Goal: Task Accomplishment & Management: Complete application form

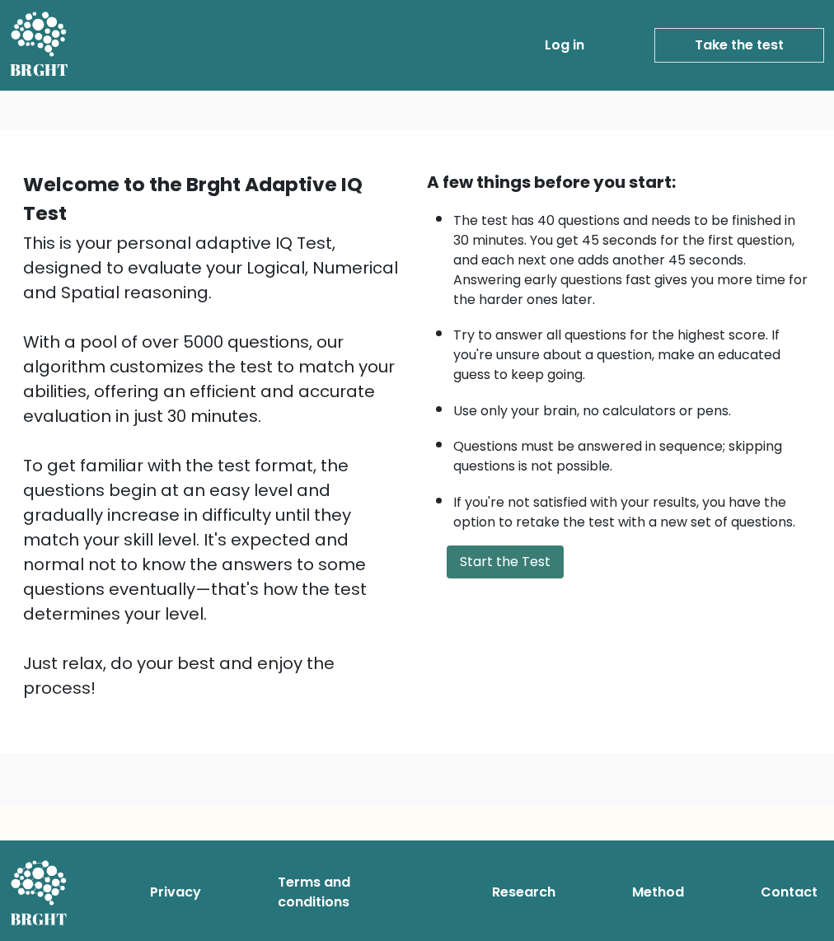
click at [518, 565] on button "Start the Test" at bounding box center [505, 562] width 117 height 33
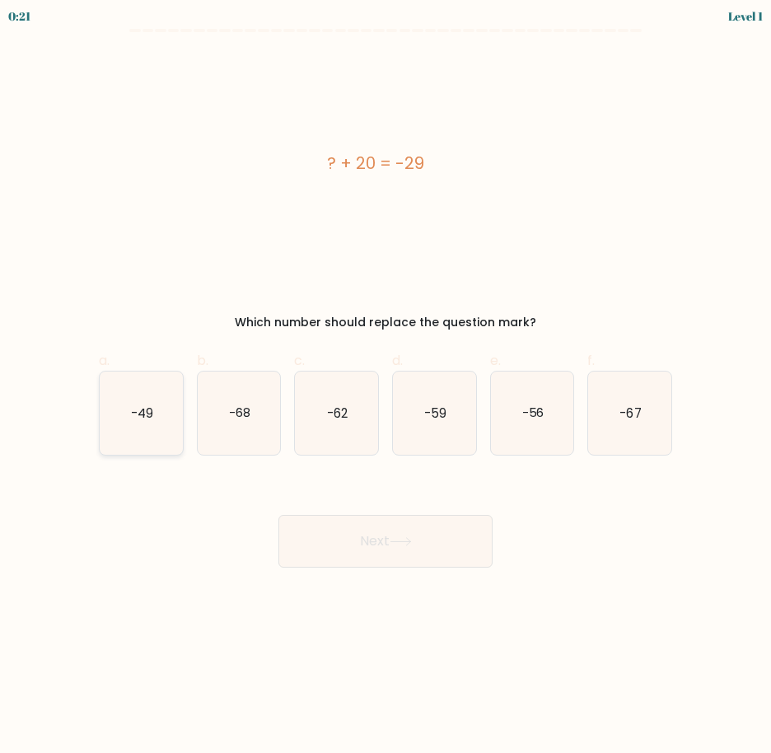
click at [162, 440] on icon "-49" at bounding box center [141, 413] width 83 height 83
click at [386, 387] on input "a. -49" at bounding box center [386, 382] width 1 height 11
radio input "true"
click at [386, 547] on button "Next" at bounding box center [386, 541] width 214 height 53
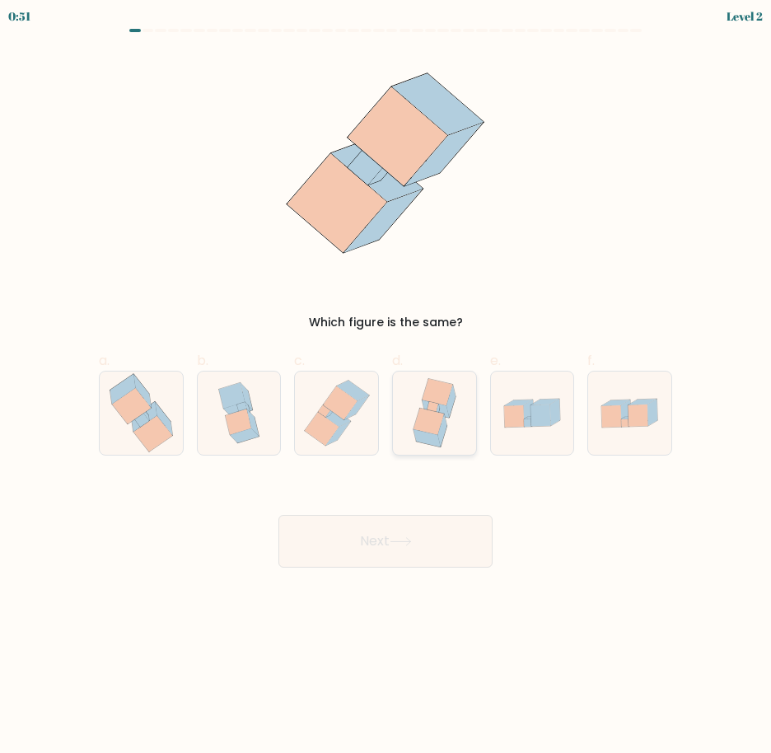
click at [434, 419] on icon at bounding box center [429, 422] width 30 height 27
click at [386, 387] on input "d." at bounding box center [386, 382] width 1 height 11
radio input "true"
click at [451, 555] on button "Next" at bounding box center [386, 541] width 214 height 53
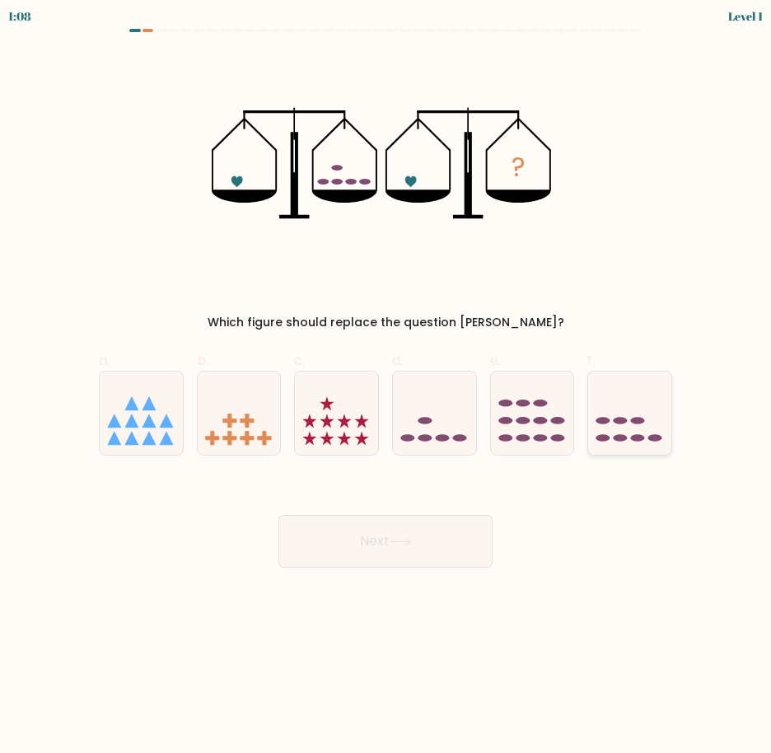
click at [625, 438] on ellipse at bounding box center [621, 437] width 14 height 7
click at [386, 387] on input "f." at bounding box center [386, 382] width 1 height 11
radio input "true"
click at [401, 544] on icon at bounding box center [401, 541] width 22 height 9
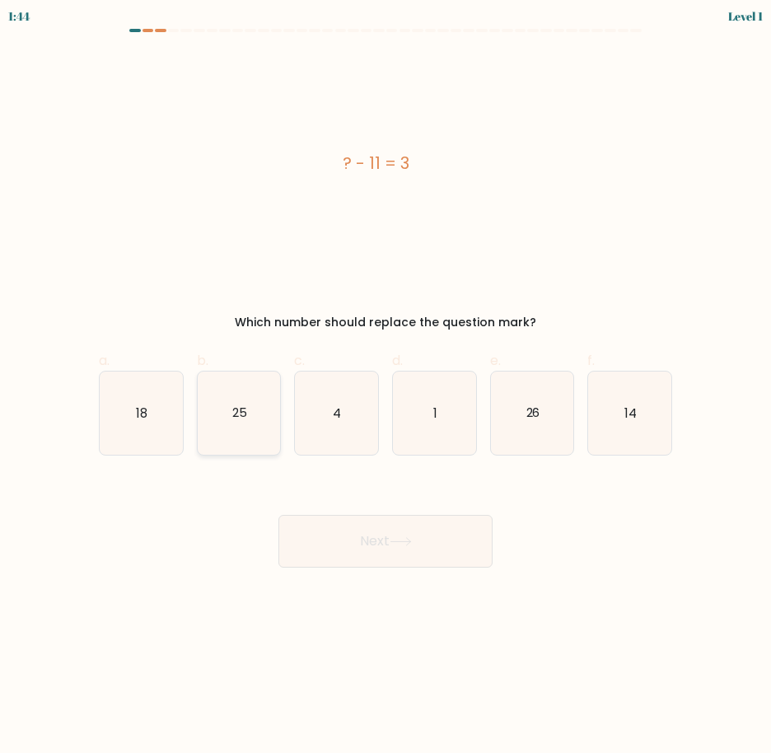
click at [248, 428] on icon "25" at bounding box center [239, 413] width 83 height 83
click at [386, 387] on input "b. 25" at bounding box center [386, 382] width 1 height 11
radio input "true"
click at [450, 542] on button "Next" at bounding box center [386, 541] width 214 height 53
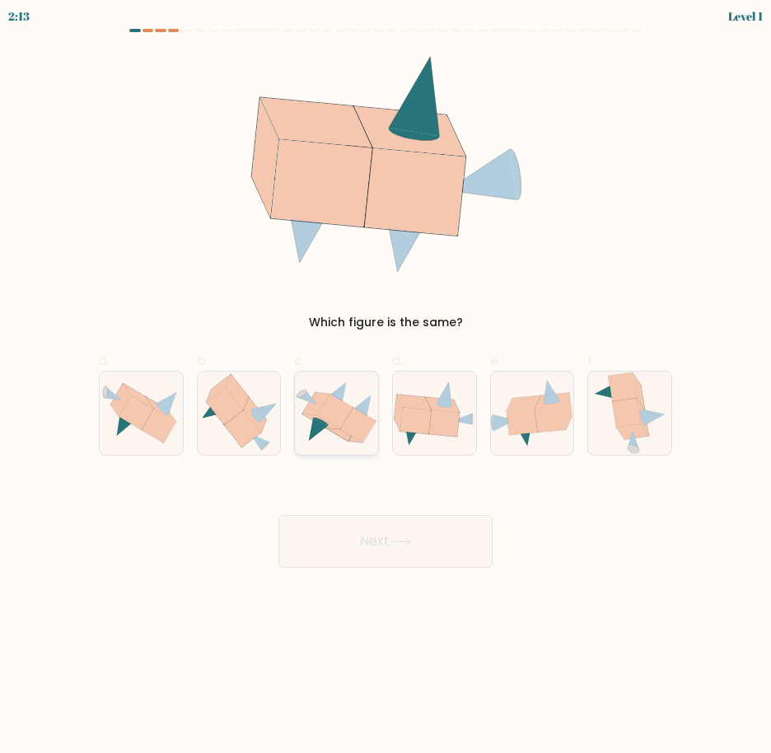
click at [352, 413] on icon at bounding box center [358, 425] width 36 height 35
click at [386, 387] on input "c." at bounding box center [386, 382] width 1 height 11
radio input "true"
click at [412, 555] on button "Next" at bounding box center [386, 541] width 214 height 53
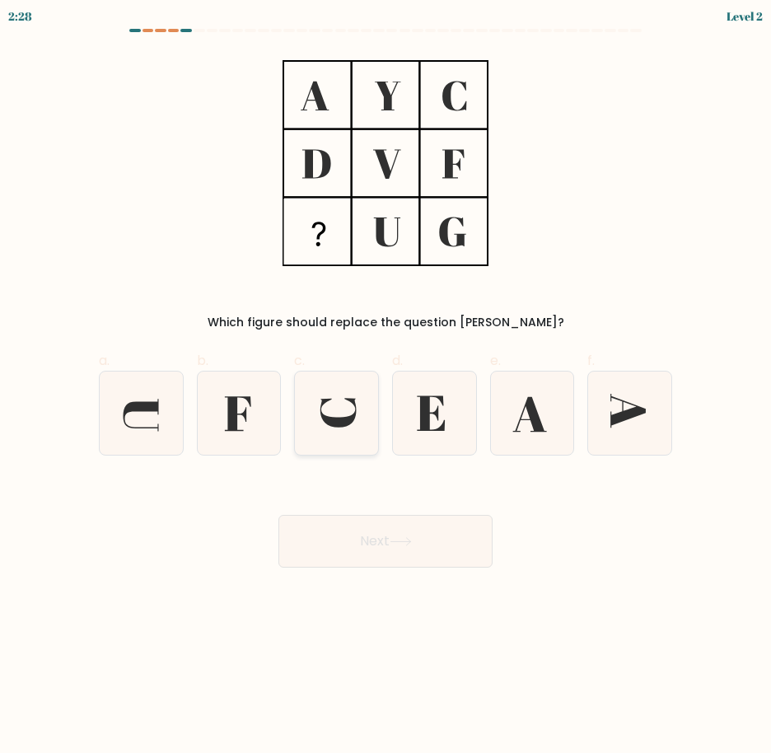
click at [336, 414] on icon at bounding box center [336, 413] width 83 height 83
click at [386, 387] on input "c." at bounding box center [386, 382] width 1 height 11
radio input "true"
click at [396, 550] on button "Next" at bounding box center [386, 541] width 214 height 53
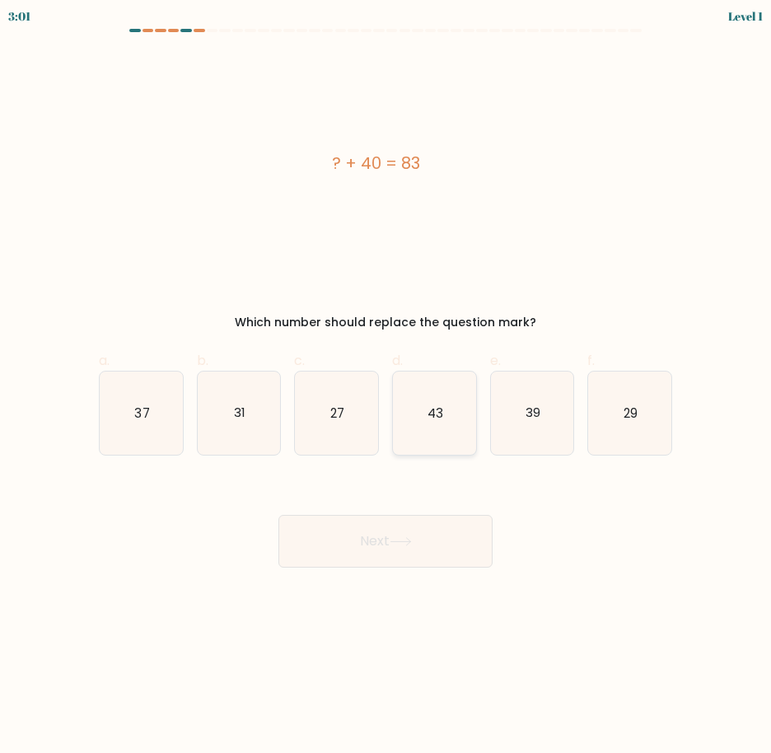
click at [446, 436] on icon "43" at bounding box center [434, 413] width 83 height 83
click at [386, 387] on input "d. 43" at bounding box center [386, 382] width 1 height 11
radio input "true"
click at [447, 521] on button "Next" at bounding box center [386, 541] width 214 height 53
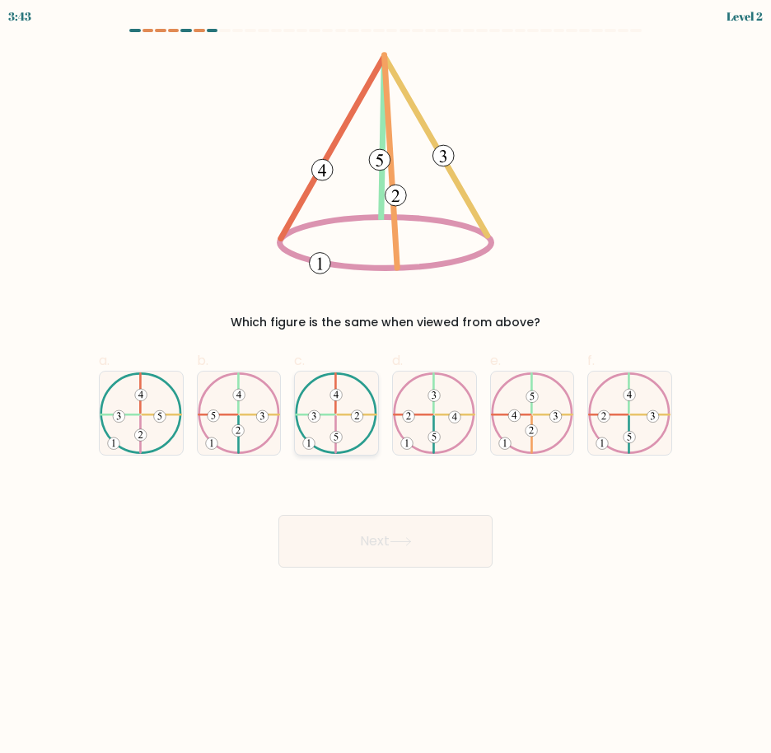
click at [332, 385] on icon at bounding box center [336, 413] width 83 height 82
click at [386, 385] on input "c." at bounding box center [386, 382] width 1 height 11
radio input "true"
click at [405, 546] on button "Next" at bounding box center [386, 541] width 214 height 53
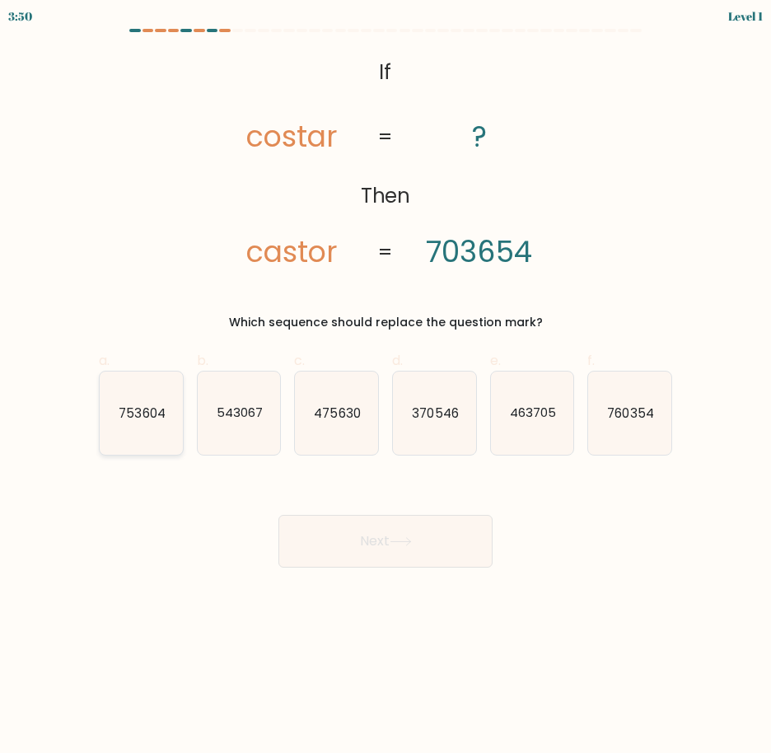
click at [124, 437] on icon "753604" at bounding box center [141, 413] width 83 height 83
click at [386, 387] on input "a. 753604" at bounding box center [386, 382] width 1 height 11
radio input "true"
click at [360, 532] on button "Next" at bounding box center [386, 541] width 214 height 53
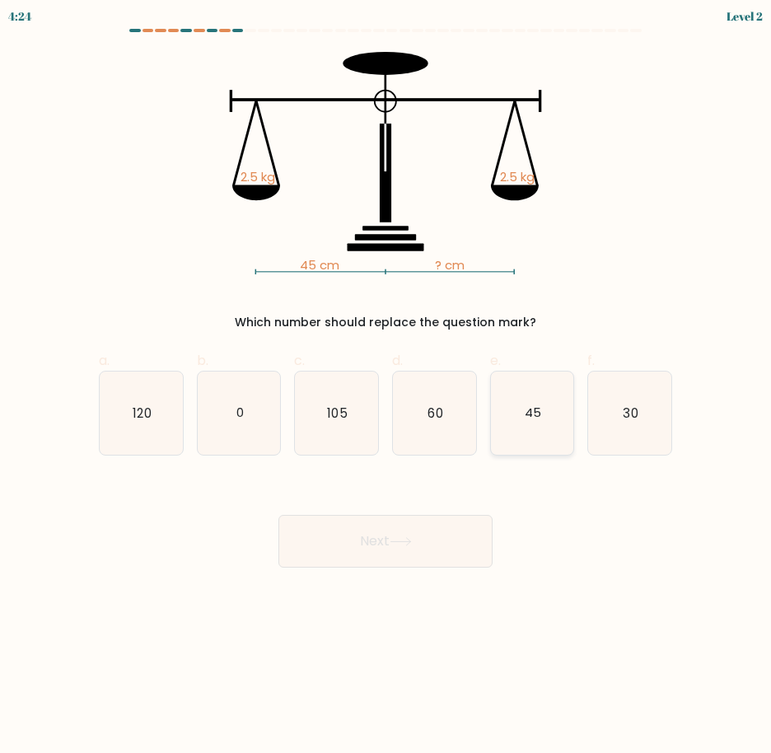
click at [564, 419] on icon "45" at bounding box center [532, 413] width 83 height 83
click at [386, 387] on input "e. 45" at bounding box center [386, 382] width 1 height 11
radio input "true"
click at [452, 519] on button "Next" at bounding box center [386, 541] width 214 height 53
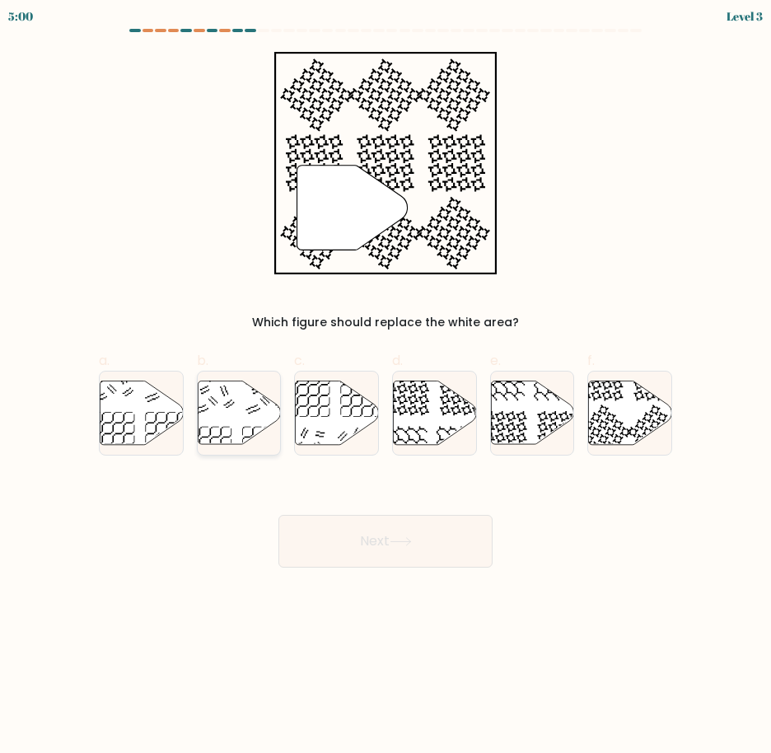
click at [257, 419] on icon at bounding box center [239, 412] width 83 height 63
click at [386, 387] on input "b." at bounding box center [386, 382] width 1 height 11
radio input "true"
click at [358, 554] on button "Next" at bounding box center [386, 541] width 214 height 53
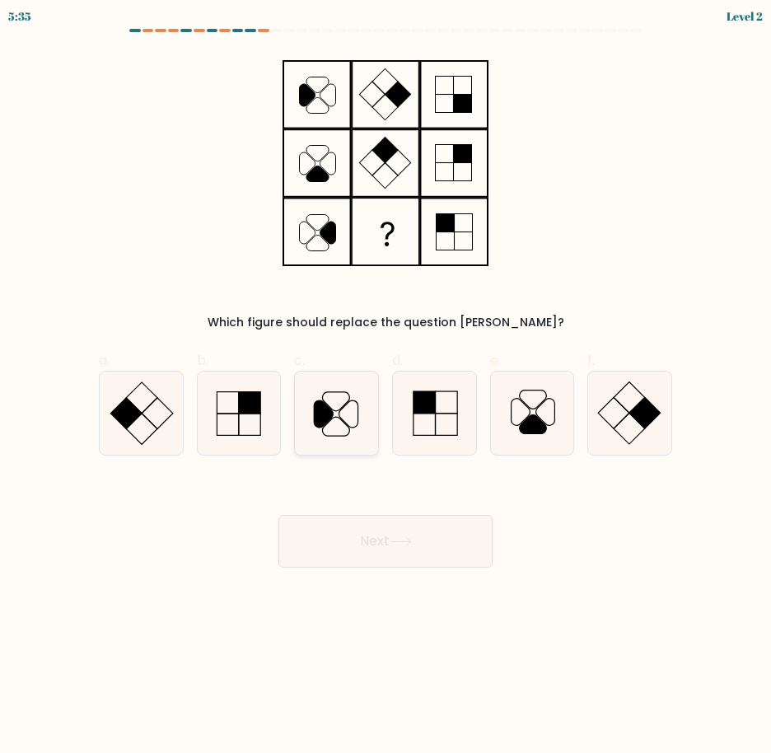
click at [354, 433] on icon at bounding box center [336, 413] width 83 height 83
click at [386, 387] on input "c." at bounding box center [386, 382] width 1 height 11
radio input "true"
click at [391, 536] on button "Next" at bounding box center [386, 541] width 214 height 53
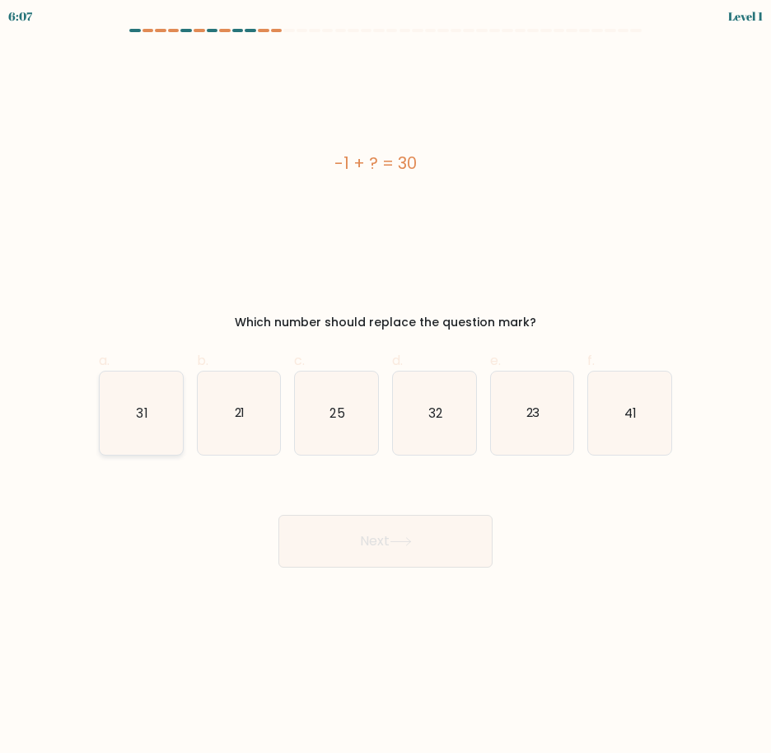
click at [145, 426] on icon "31" at bounding box center [141, 413] width 83 height 83
click at [386, 387] on input "a. 31" at bounding box center [386, 382] width 1 height 11
radio input "true"
click at [333, 524] on button "Next" at bounding box center [386, 541] width 214 height 53
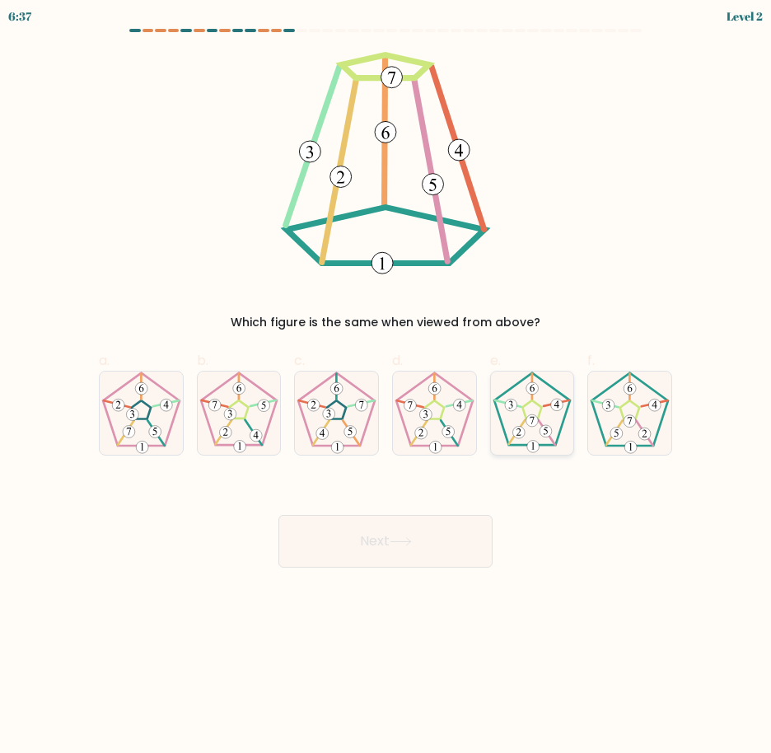
click at [528, 429] on icon at bounding box center [532, 413] width 83 height 83
click at [386, 387] on input "e." at bounding box center [386, 382] width 1 height 11
radio input "true"
click at [398, 535] on button "Next" at bounding box center [386, 541] width 214 height 53
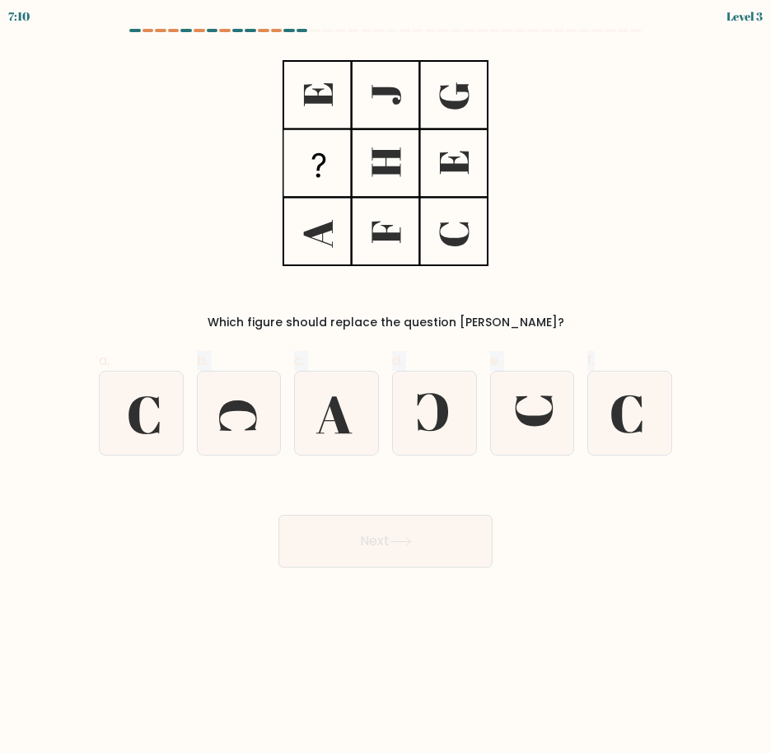
drag, startPoint x: 157, startPoint y: 445, endPoint x: 166, endPoint y: 535, distance: 90.3
click at [146, 534] on form at bounding box center [385, 298] width 771 height 539
click at [337, 385] on icon at bounding box center [336, 413] width 83 height 83
click at [386, 385] on input "c." at bounding box center [386, 382] width 1 height 11
radio input "true"
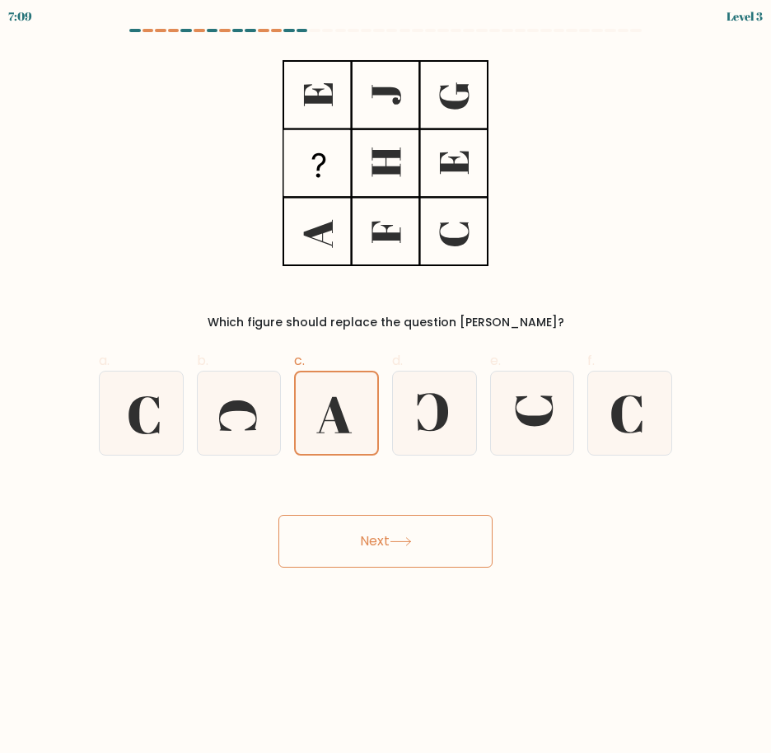
click at [344, 537] on button "Next" at bounding box center [386, 541] width 214 height 53
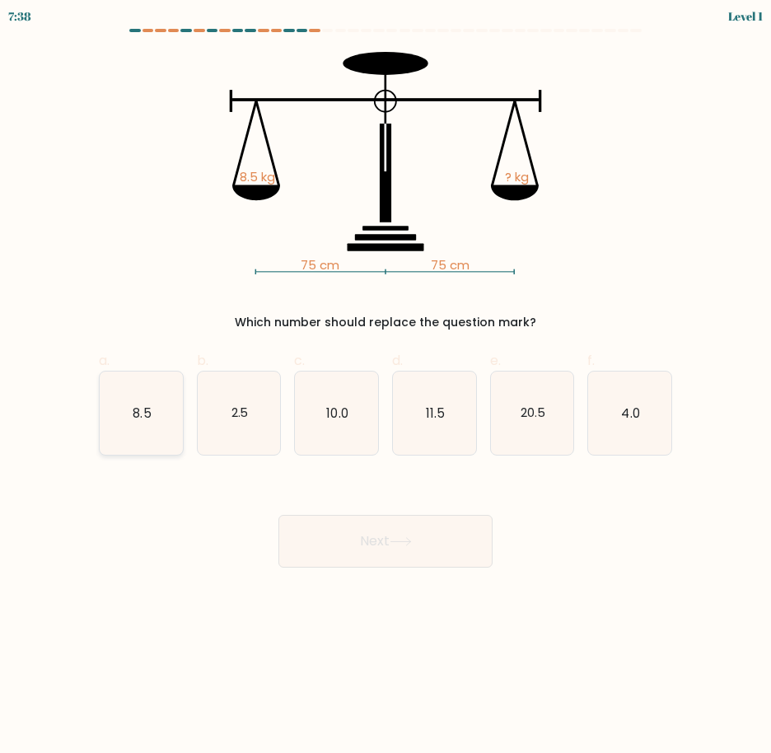
click at [168, 435] on icon "8.5" at bounding box center [141, 413] width 83 height 83
click at [386, 387] on input "a. 8.5" at bounding box center [386, 382] width 1 height 11
radio input "true"
click at [301, 530] on button "Next" at bounding box center [386, 541] width 214 height 53
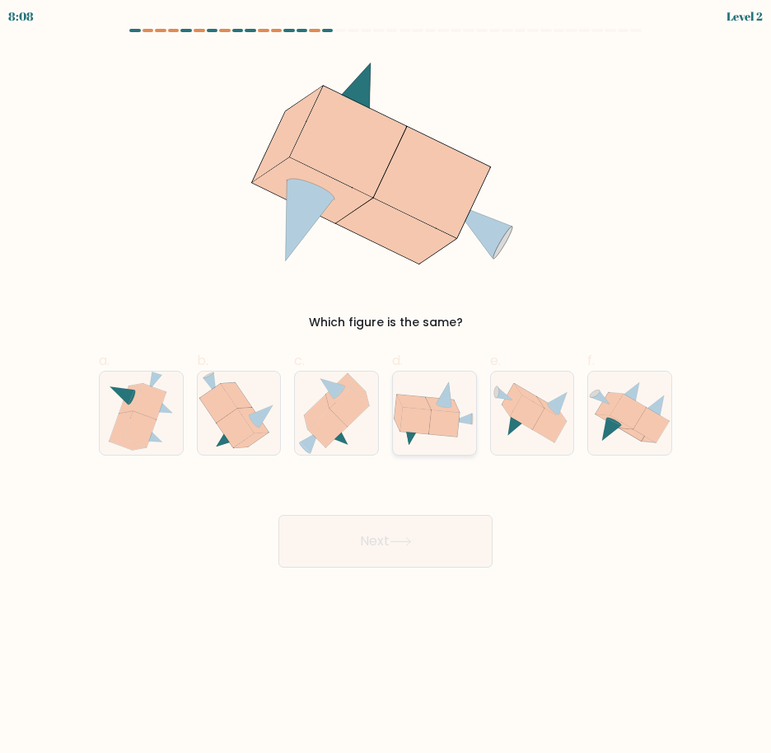
click at [453, 429] on icon at bounding box center [444, 423] width 30 height 26
click at [386, 387] on input "d." at bounding box center [386, 382] width 1 height 11
radio input "true"
click at [427, 544] on button "Next" at bounding box center [386, 541] width 214 height 53
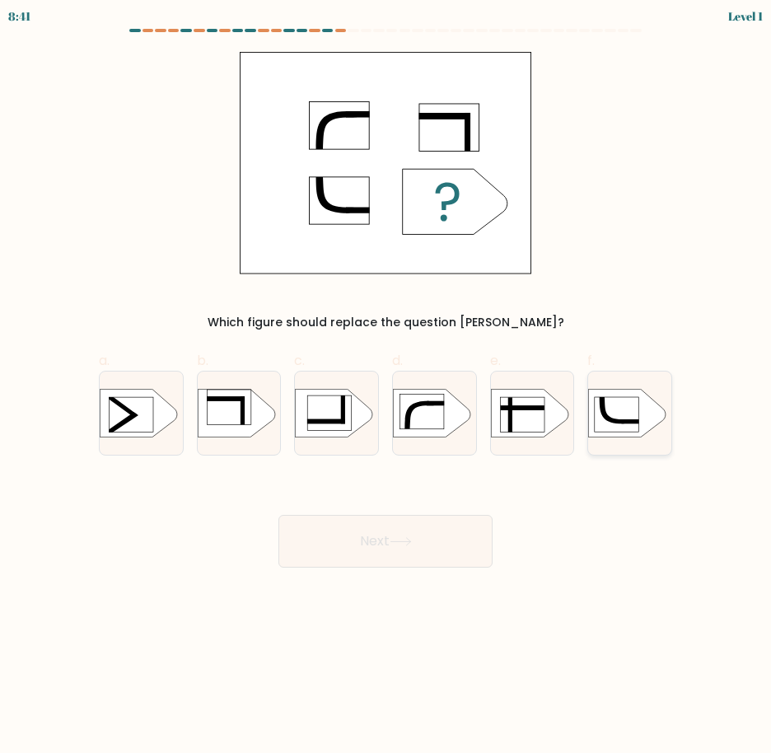
click at [639, 446] on div at bounding box center [630, 413] width 85 height 85
click at [386, 387] on input "f." at bounding box center [386, 382] width 1 height 11
radio input "true"
click at [422, 550] on button "Next" at bounding box center [386, 541] width 214 height 53
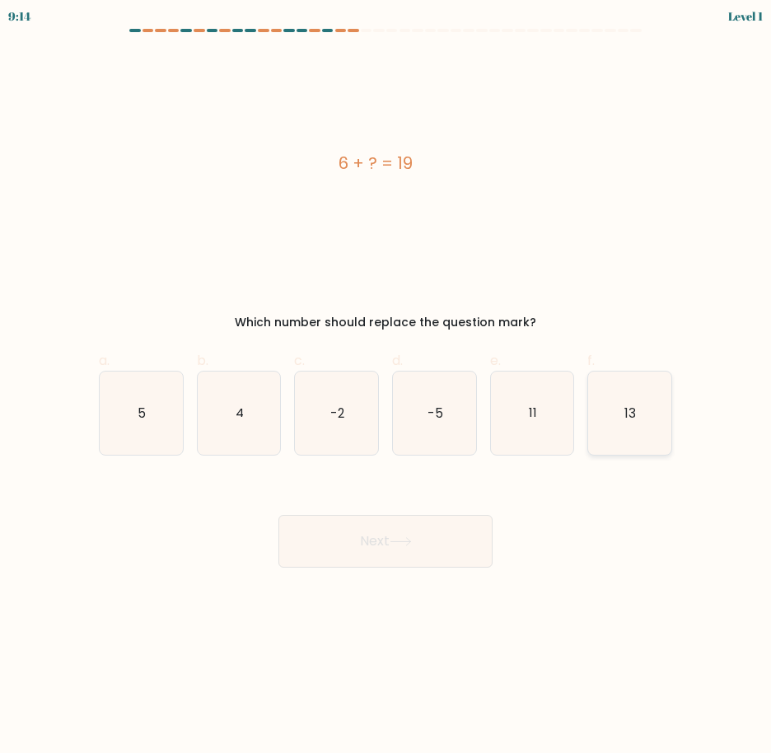
click at [607, 423] on icon "13" at bounding box center [629, 413] width 83 height 83
click at [386, 387] on input "f. 13" at bounding box center [386, 382] width 1 height 11
radio input "true"
click at [456, 540] on button "Next" at bounding box center [386, 541] width 214 height 53
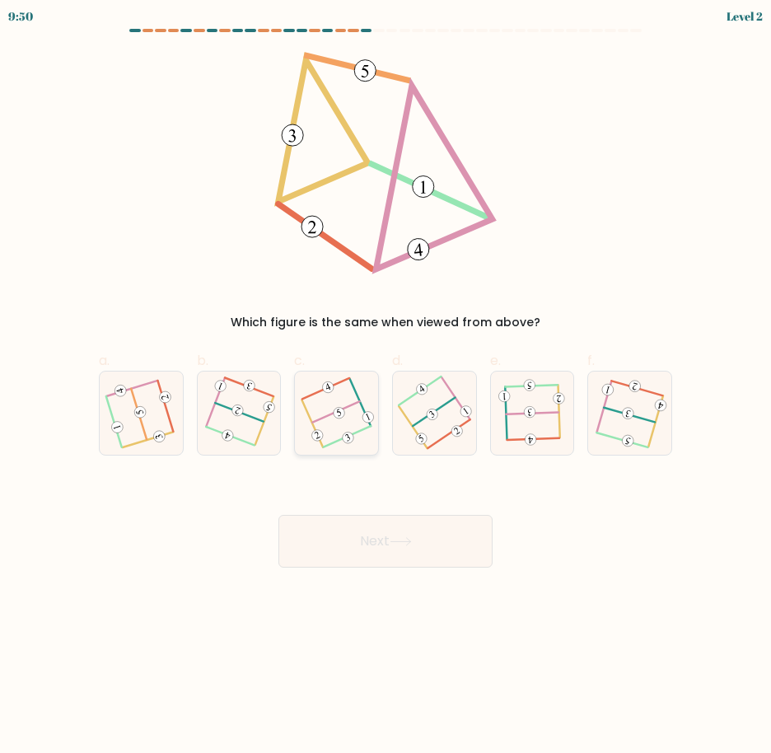
click at [370, 445] on div at bounding box center [336, 413] width 85 height 85
click at [386, 387] on input "c." at bounding box center [386, 382] width 1 height 11
radio input "true"
click at [382, 549] on button "Next" at bounding box center [386, 541] width 214 height 53
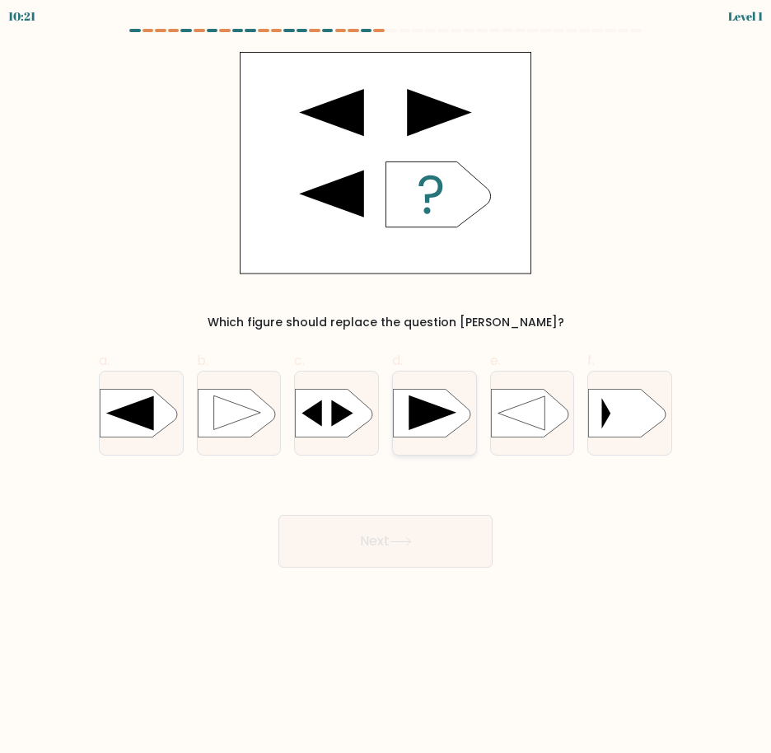
click at [431, 426] on rect at bounding box center [393, 389] width 216 height 164
click at [386, 387] on input "d." at bounding box center [386, 382] width 1 height 11
radio input "true"
click at [381, 543] on button "Next" at bounding box center [386, 541] width 214 height 53
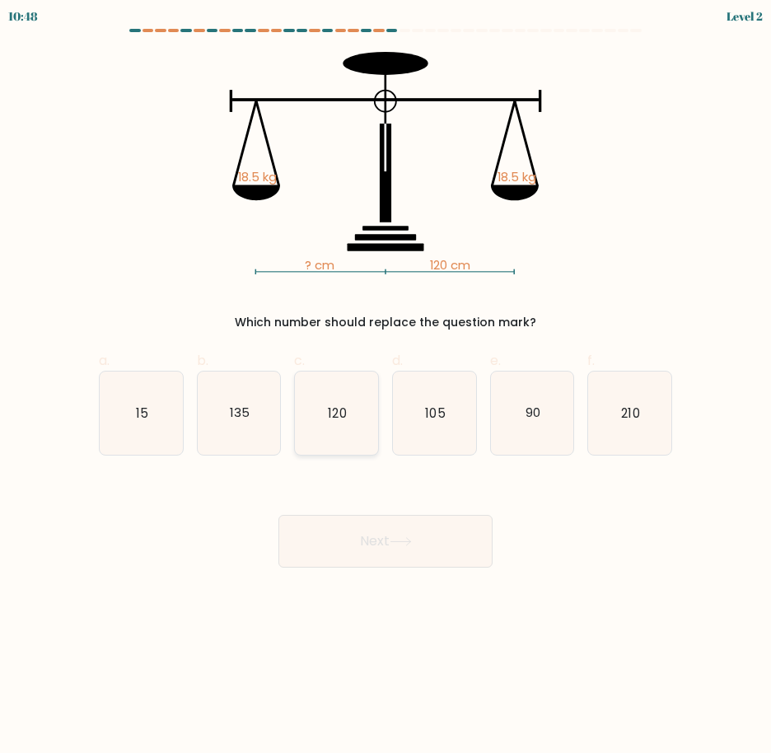
click at [318, 454] on icon "120" at bounding box center [336, 413] width 83 height 83
click at [386, 387] on input "c. 120" at bounding box center [386, 382] width 1 height 11
radio input "true"
click at [331, 443] on icon "120" at bounding box center [337, 413] width 82 height 82
click at [386, 387] on input "c. 120" at bounding box center [386, 382] width 1 height 11
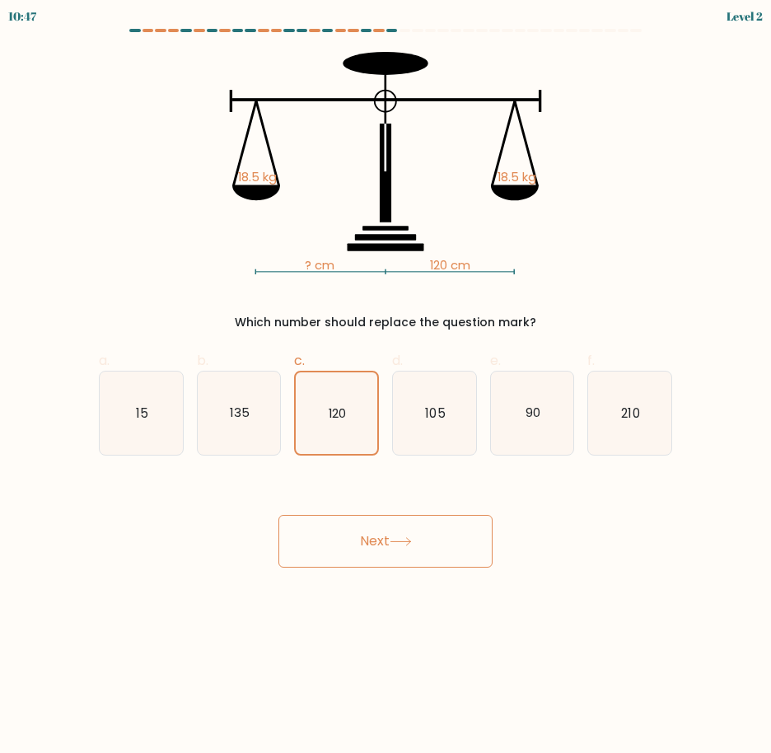
click at [344, 520] on button "Next" at bounding box center [386, 541] width 214 height 53
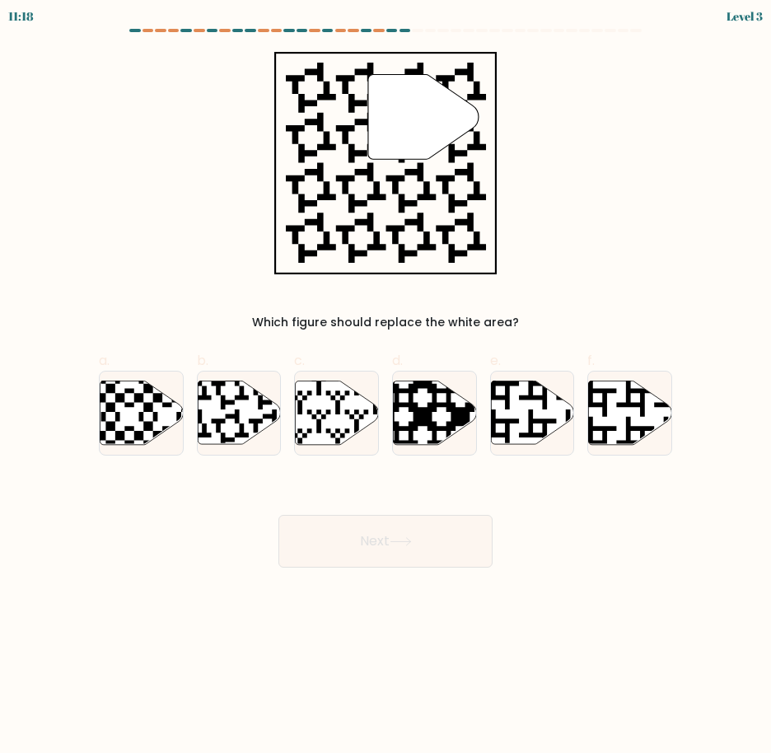
drag, startPoint x: 307, startPoint y: 403, endPoint x: 326, endPoint y: 528, distance: 126.6
click at [307, 404] on icon at bounding box center [337, 412] width 83 height 63
click at [386, 387] on input "c." at bounding box center [386, 382] width 1 height 11
radio input "true"
click at [326, 544] on button "Next" at bounding box center [386, 541] width 214 height 53
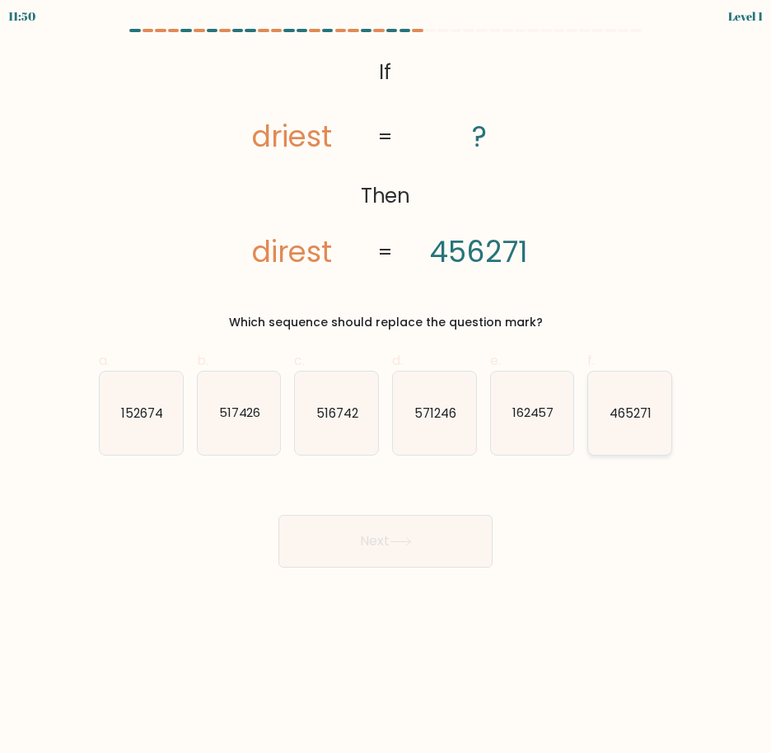
click at [616, 433] on icon "465271" at bounding box center [629, 413] width 83 height 83
click at [386, 387] on input "f. 465271" at bounding box center [386, 382] width 1 height 11
radio input "true"
click at [307, 536] on button "Next" at bounding box center [386, 541] width 214 height 53
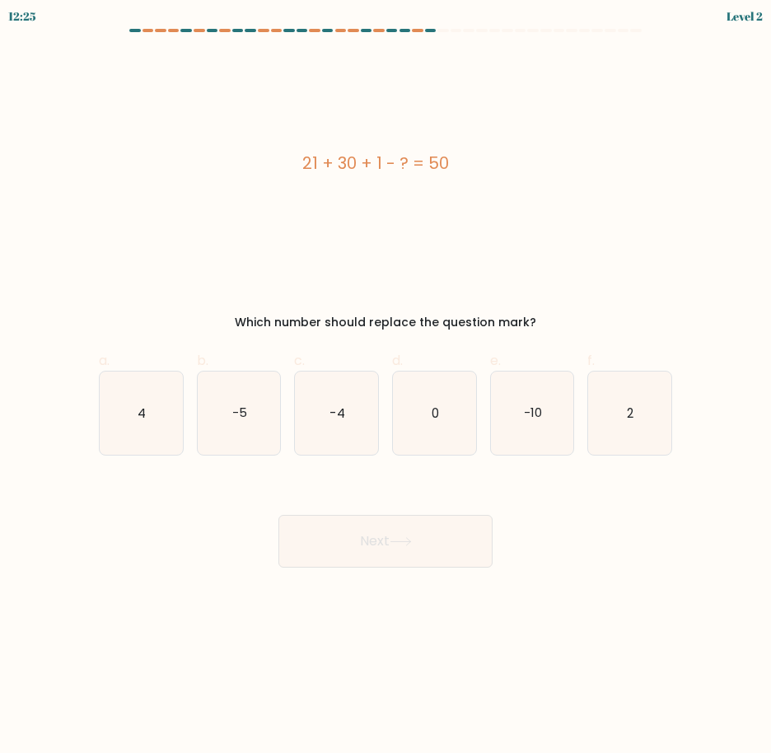
drag, startPoint x: 621, startPoint y: 424, endPoint x: 474, endPoint y: 494, distance: 163.3
click at [621, 424] on icon "2" at bounding box center [629, 413] width 83 height 83
click at [386, 387] on input "f. 2" at bounding box center [386, 382] width 1 height 11
radio input "true"
click at [433, 536] on button "Next" at bounding box center [386, 541] width 214 height 53
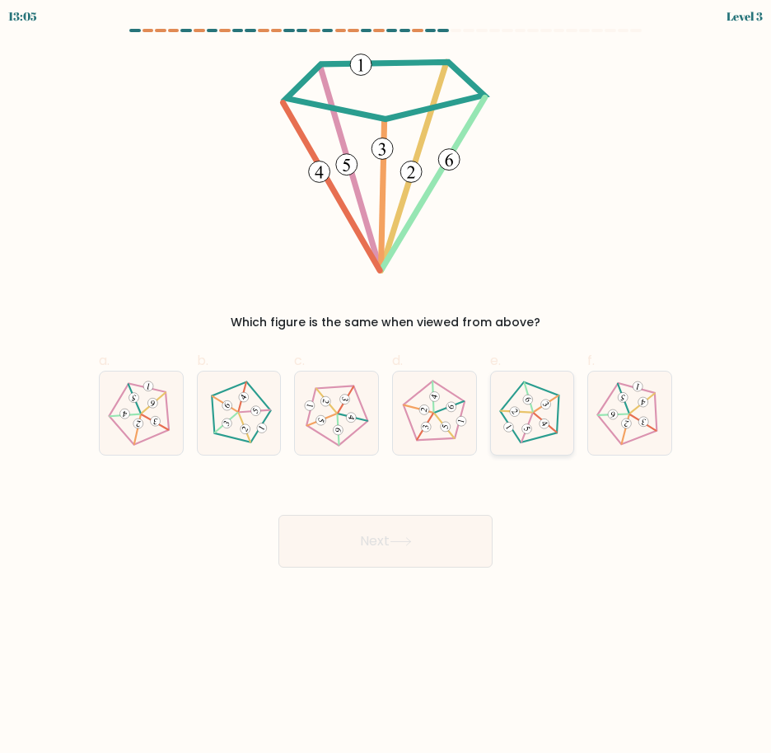
click at [532, 415] on 351 at bounding box center [527, 429] width 30 height 29
click at [386, 387] on input "e." at bounding box center [386, 382] width 1 height 11
radio input "true"
click at [429, 551] on button "Next" at bounding box center [386, 541] width 214 height 53
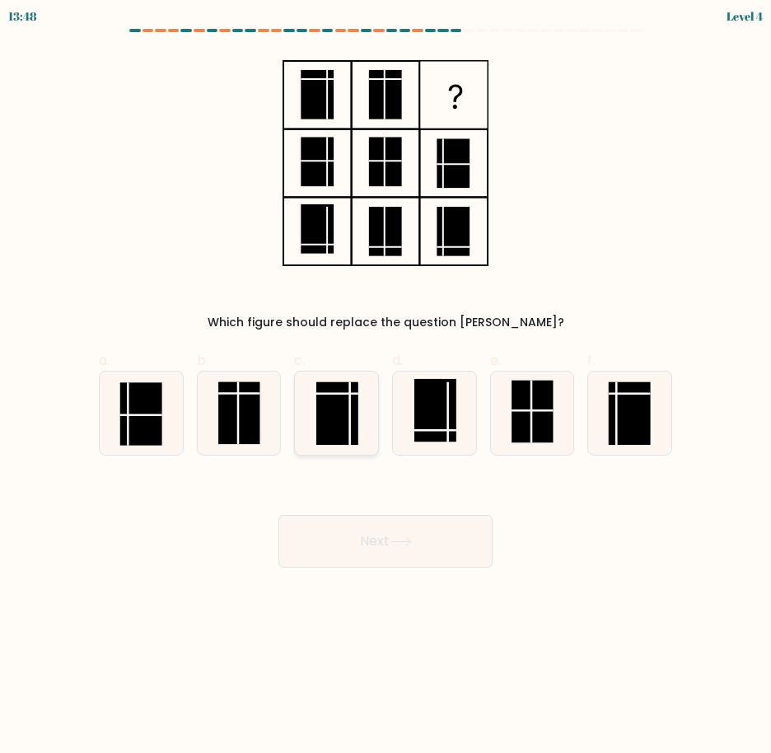
click at [358, 429] on rect at bounding box center [337, 413] width 42 height 63
click at [386, 387] on input "c." at bounding box center [386, 382] width 1 height 11
radio input "true"
click at [345, 525] on button "Next" at bounding box center [386, 541] width 214 height 53
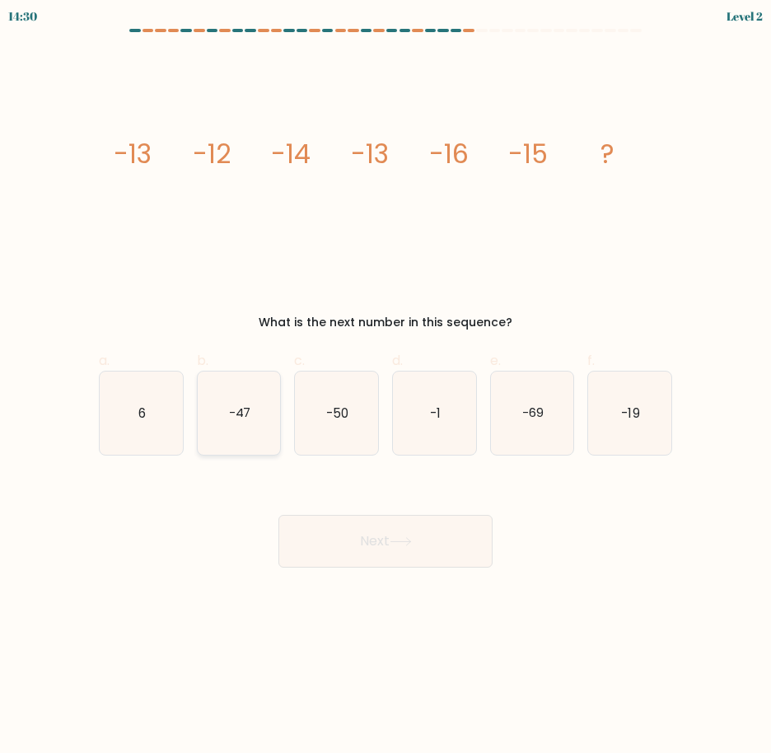
click at [227, 431] on icon "-47" at bounding box center [239, 413] width 83 height 83
click at [386, 387] on input "b. -47" at bounding box center [386, 382] width 1 height 11
radio input "true"
click at [348, 546] on button "Next" at bounding box center [386, 541] width 214 height 53
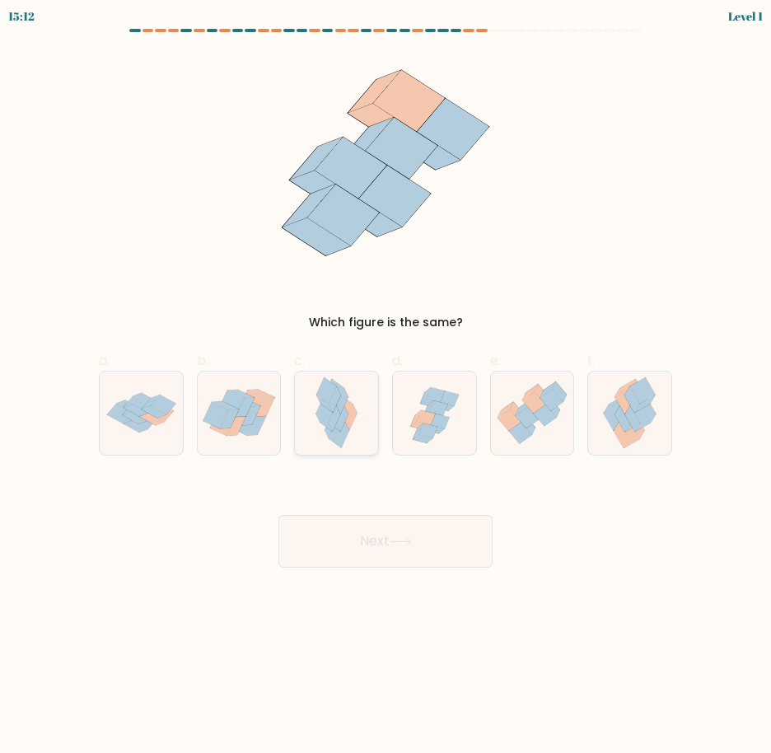
click at [358, 399] on icon at bounding box center [337, 413] width 54 height 83
click at [386, 387] on input "c." at bounding box center [386, 382] width 1 height 11
radio input "true"
click at [368, 529] on button "Next" at bounding box center [386, 541] width 214 height 53
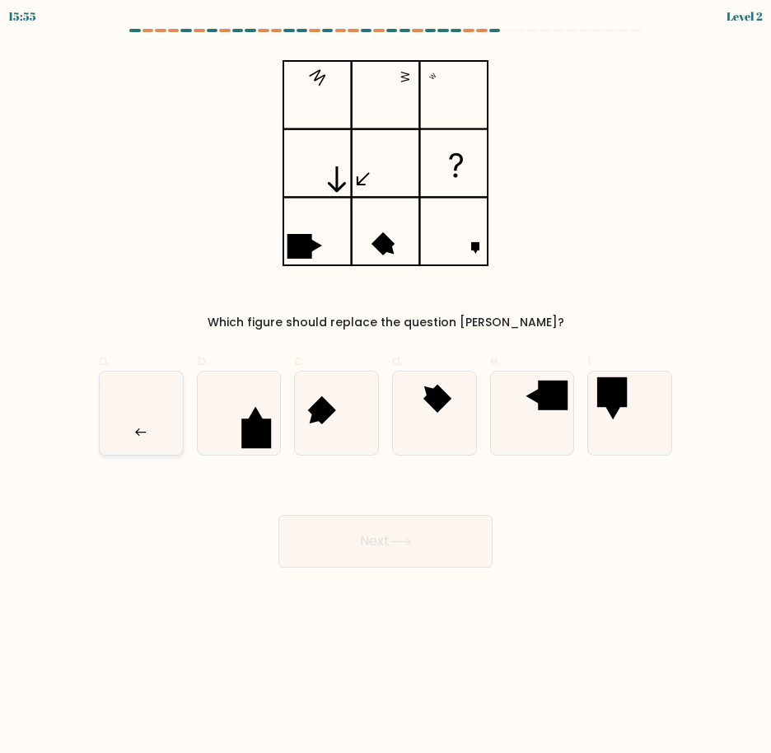
click at [162, 429] on icon at bounding box center [141, 413] width 83 height 83
click at [386, 387] on input "a." at bounding box center [386, 382] width 1 height 11
radio input "true"
click at [377, 548] on button "Next" at bounding box center [386, 541] width 214 height 53
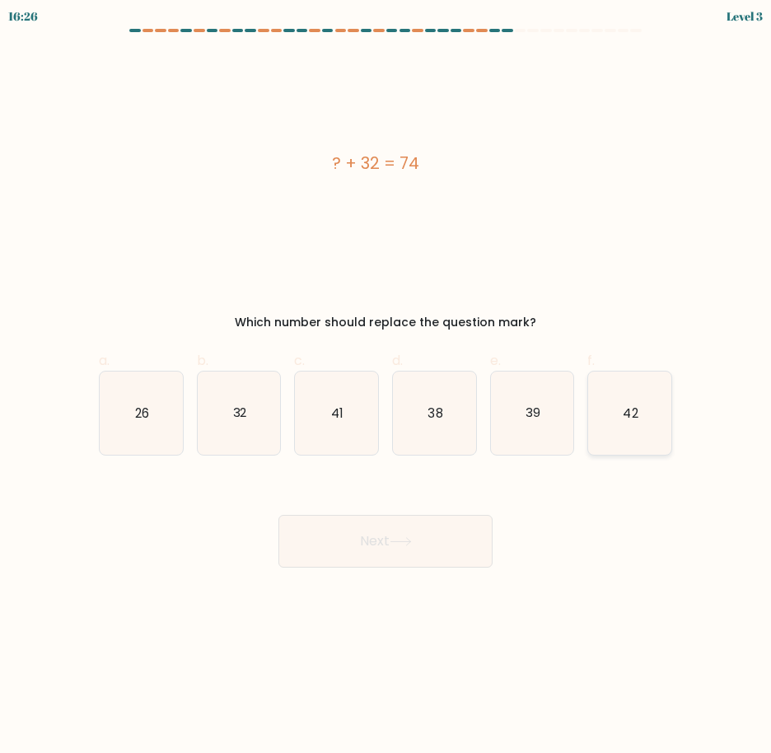
click at [624, 427] on icon "42" at bounding box center [629, 413] width 83 height 83
click at [386, 387] on input "f. 42" at bounding box center [386, 382] width 1 height 11
radio input "true"
click at [457, 547] on button "Next" at bounding box center [386, 541] width 214 height 53
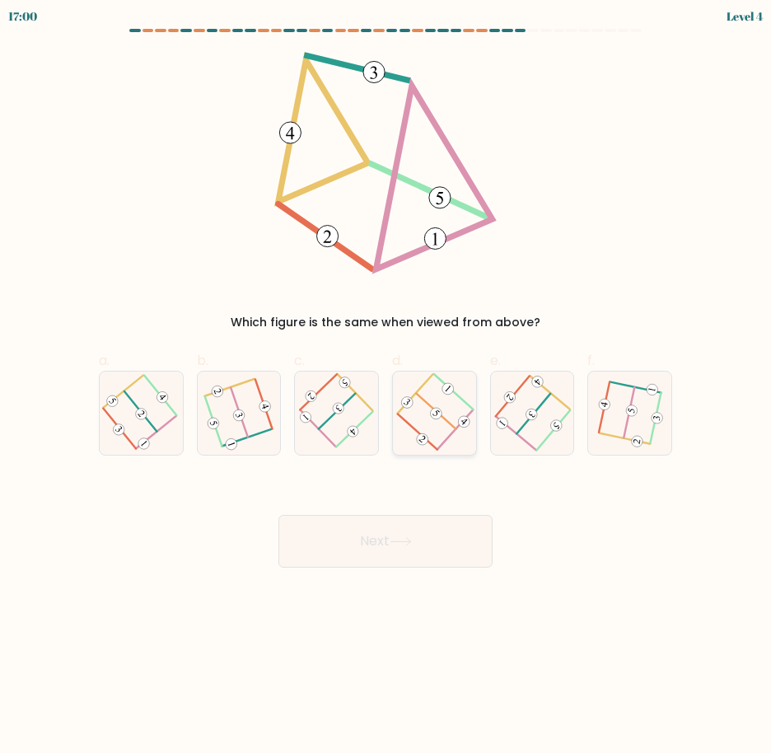
click at [410, 425] on 605 at bounding box center [418, 431] width 40 height 35
click at [386, 387] on input "d." at bounding box center [386, 382] width 1 height 11
radio input "true"
click at [396, 533] on button "Next" at bounding box center [386, 541] width 214 height 53
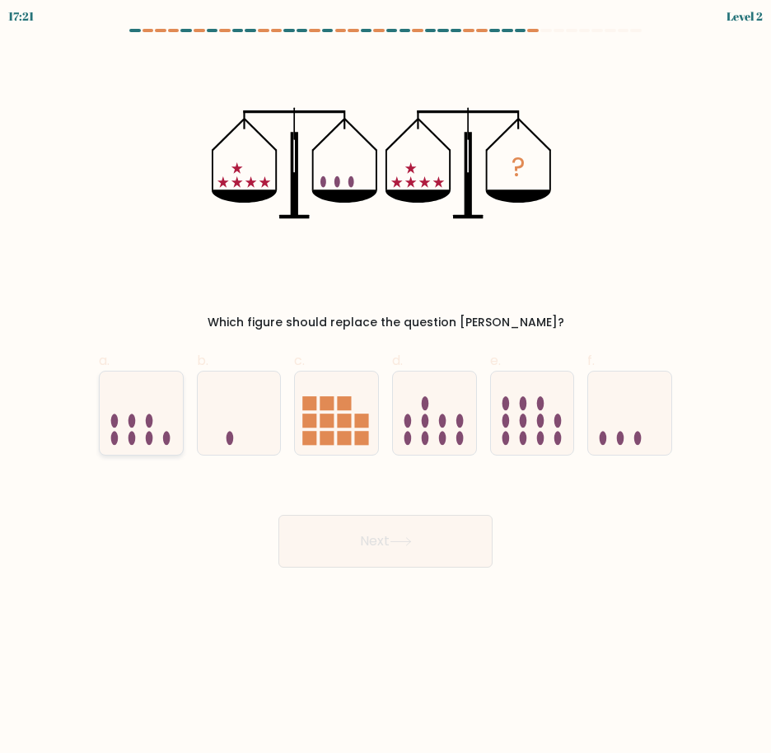
click at [148, 424] on ellipse at bounding box center [149, 421] width 7 height 14
click at [386, 387] on input "a." at bounding box center [386, 382] width 1 height 11
radio input "true"
click at [321, 526] on button "Next" at bounding box center [386, 541] width 214 height 53
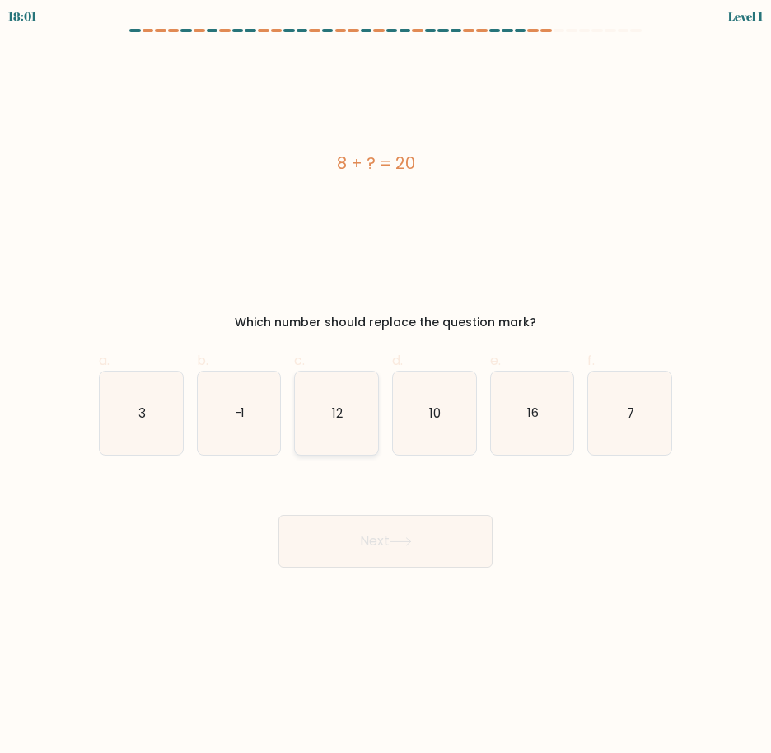
click at [367, 433] on icon "12" at bounding box center [336, 413] width 83 height 83
click at [386, 387] on input "c. 12" at bounding box center [386, 382] width 1 height 11
radio input "true"
click at [382, 522] on button "Next" at bounding box center [386, 541] width 214 height 53
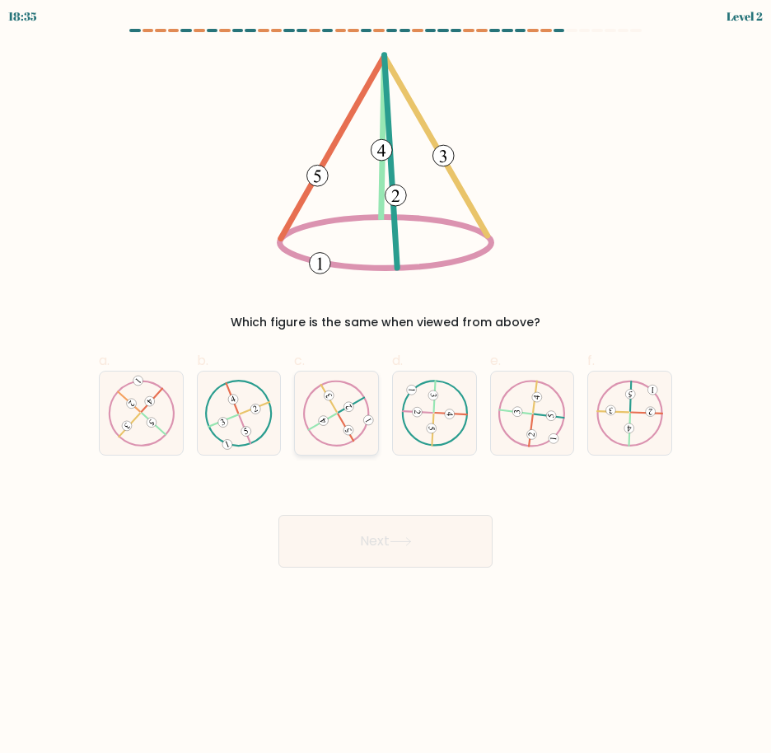
click at [377, 416] on div at bounding box center [336, 413] width 85 height 85
click at [386, 387] on input "c." at bounding box center [386, 382] width 1 height 11
radio input "true"
click at [359, 548] on button "Next" at bounding box center [386, 541] width 214 height 53
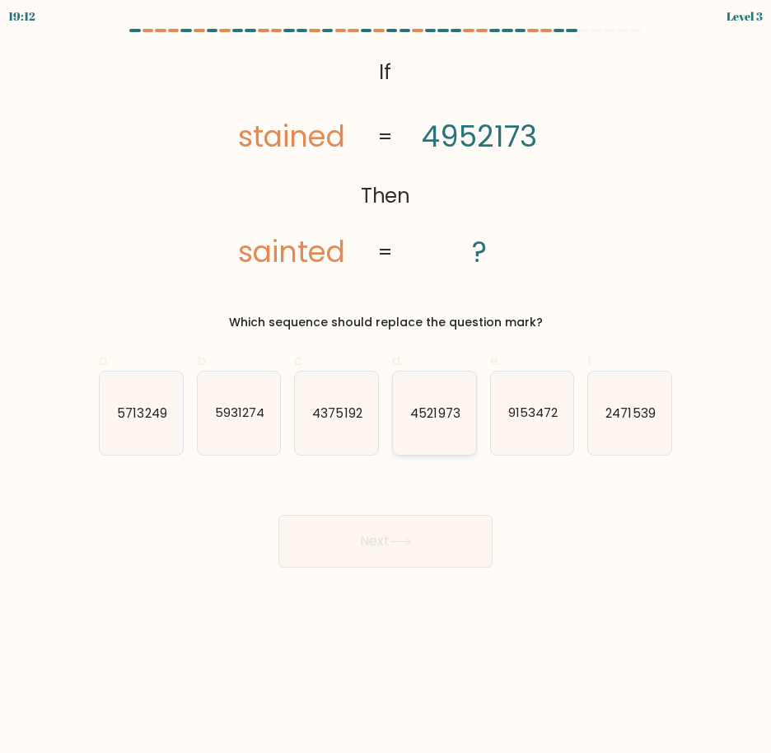
click at [447, 436] on icon "4521973" at bounding box center [434, 413] width 83 height 83
click at [386, 387] on input "d. 4521973" at bounding box center [386, 382] width 1 height 11
radio input "true"
click at [405, 538] on icon at bounding box center [401, 541] width 22 height 9
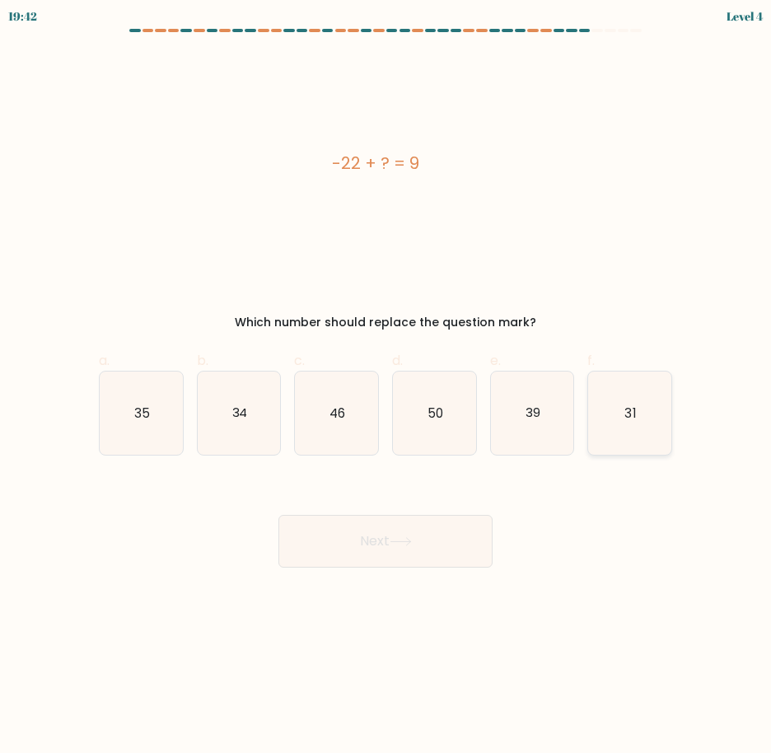
click at [650, 429] on icon "31" at bounding box center [629, 413] width 83 height 83
click at [386, 387] on input "f. 31" at bounding box center [386, 382] width 1 height 11
radio input "true"
click at [439, 539] on button "Next" at bounding box center [386, 541] width 214 height 53
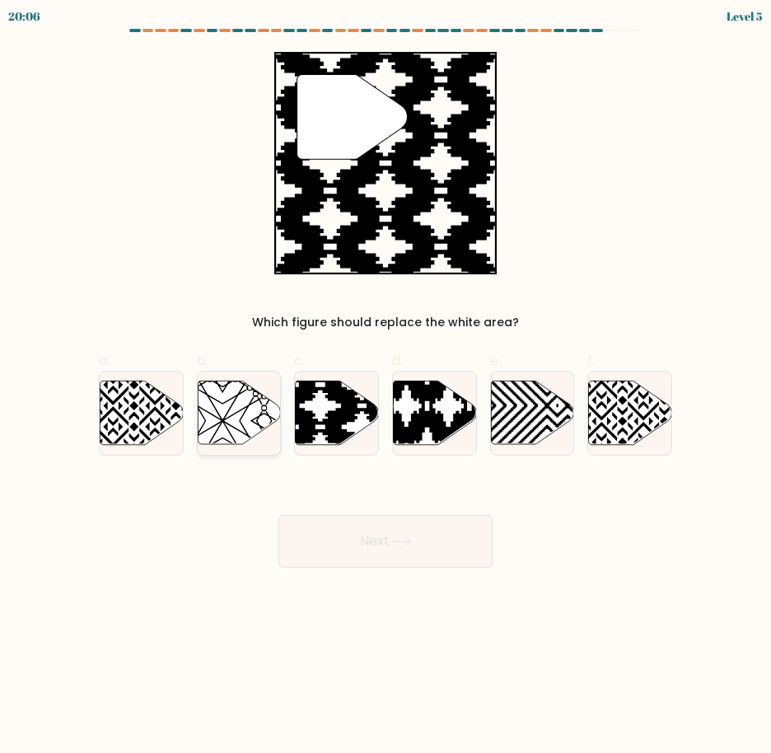
click at [233, 429] on icon at bounding box center [239, 412] width 83 height 63
click at [386, 387] on input "b." at bounding box center [386, 382] width 1 height 11
radio input "true"
click at [340, 398] on icon at bounding box center [362, 447] width 167 height 167
click at [386, 387] on input "c." at bounding box center [386, 382] width 1 height 11
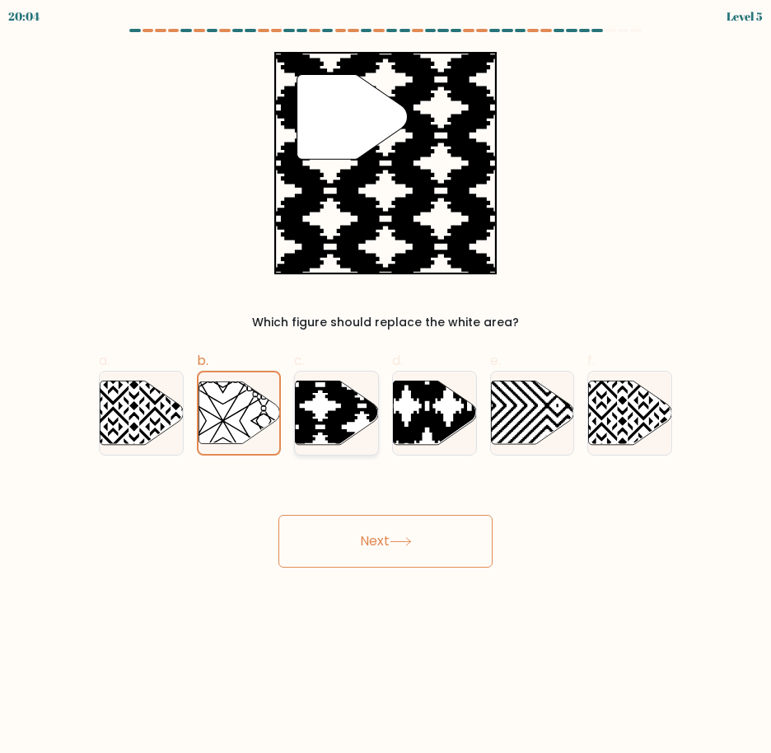
radio input "true"
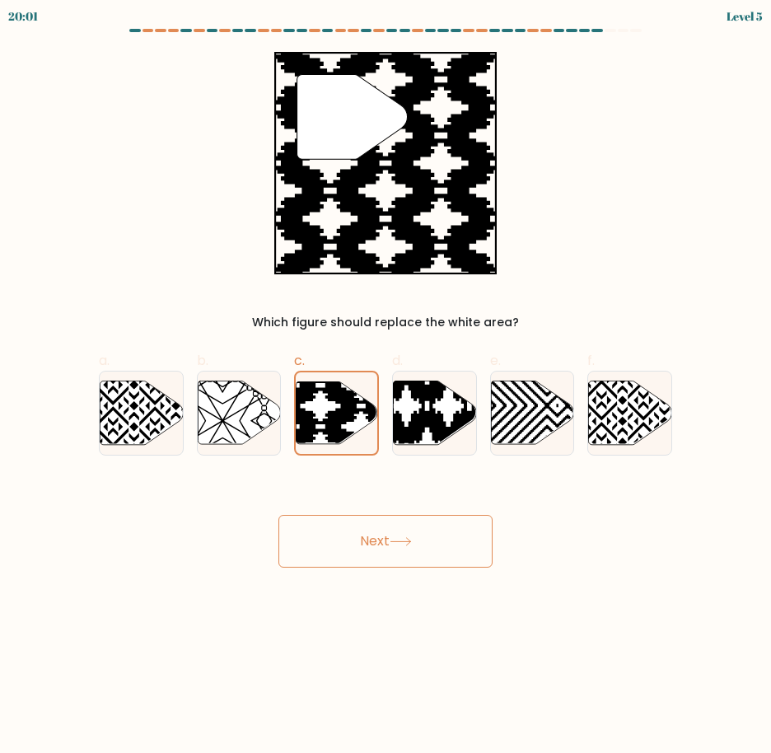
click at [400, 534] on button "Next" at bounding box center [386, 541] width 214 height 53
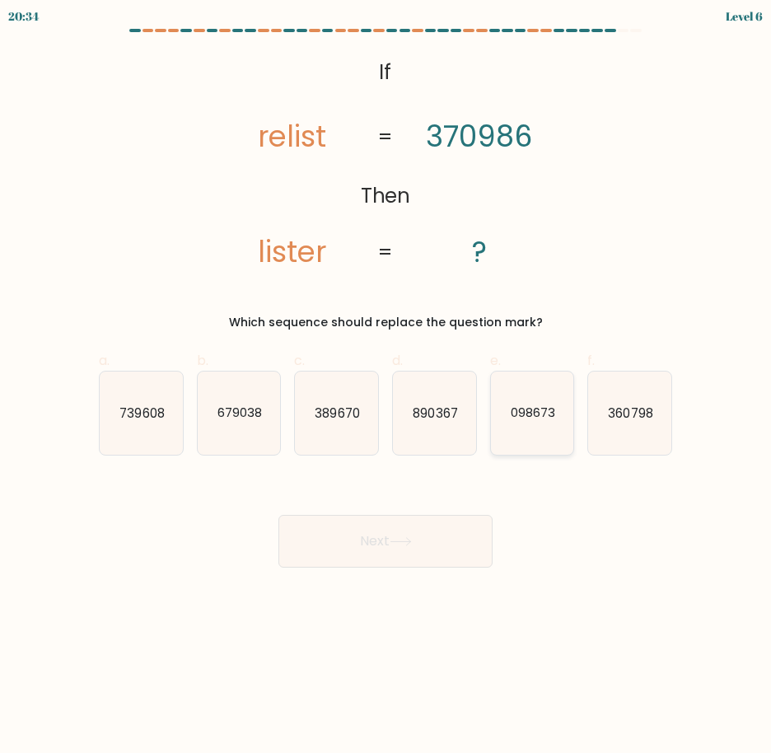
click at [537, 442] on icon "098673" at bounding box center [532, 413] width 83 height 83
click at [386, 387] on input "e. 098673" at bounding box center [386, 382] width 1 height 11
radio input "true"
click at [450, 532] on button "Next" at bounding box center [386, 541] width 214 height 53
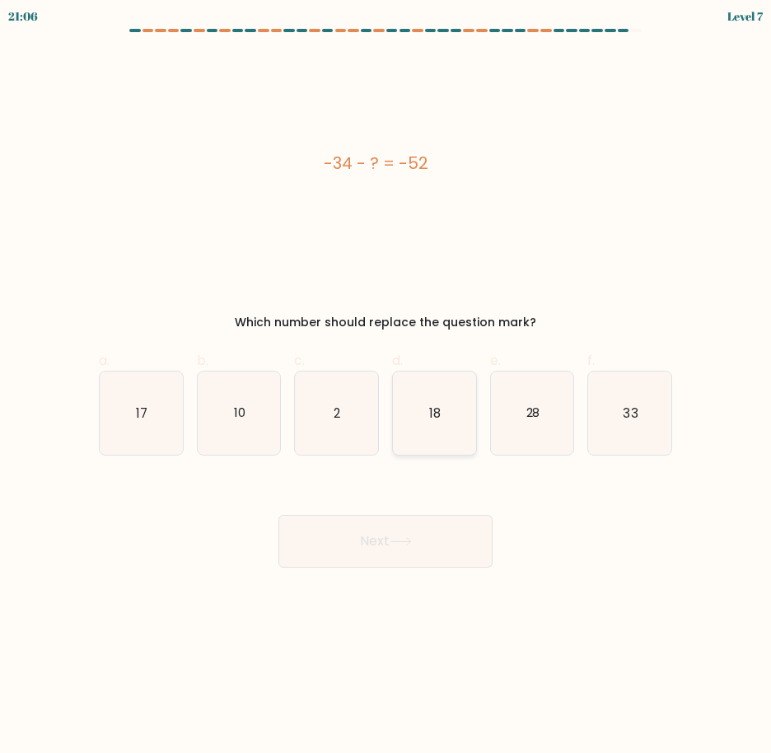
drag, startPoint x: 462, startPoint y: 418, endPoint x: 459, endPoint y: 451, distance: 33.1
click at [461, 416] on icon "18" at bounding box center [434, 413] width 83 height 83
click at [386, 387] on input "d. 18" at bounding box center [386, 382] width 1 height 11
radio input "true"
click at [437, 569] on body "21:05 Level 7 2" at bounding box center [385, 376] width 771 height 753
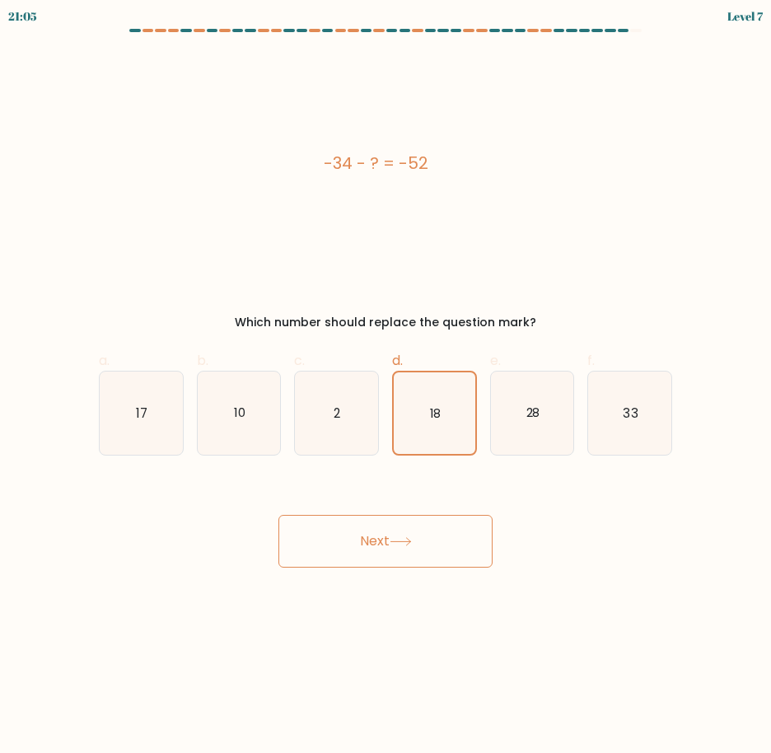
click at [449, 555] on button "Next" at bounding box center [386, 541] width 214 height 53
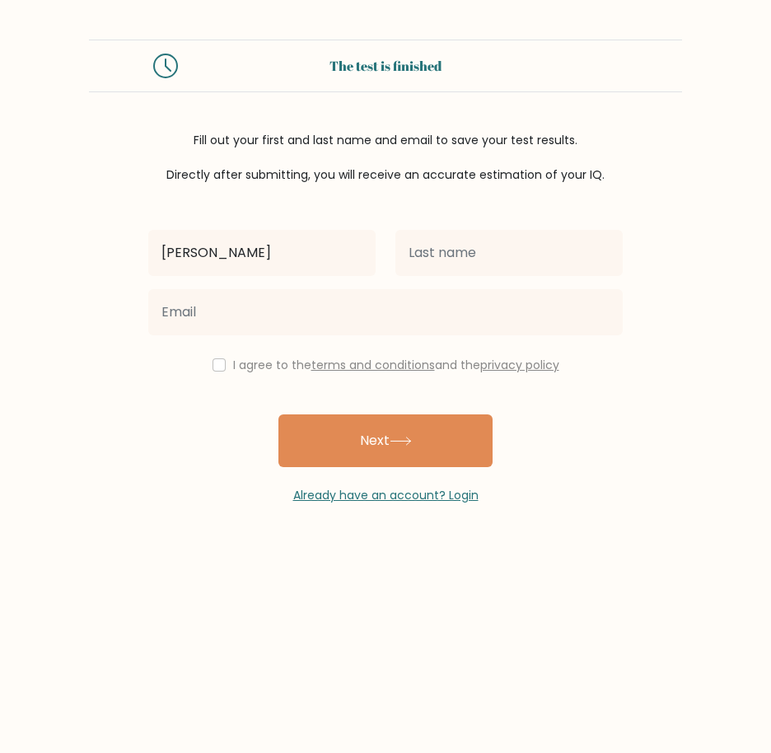
type input "[PERSON_NAME]"
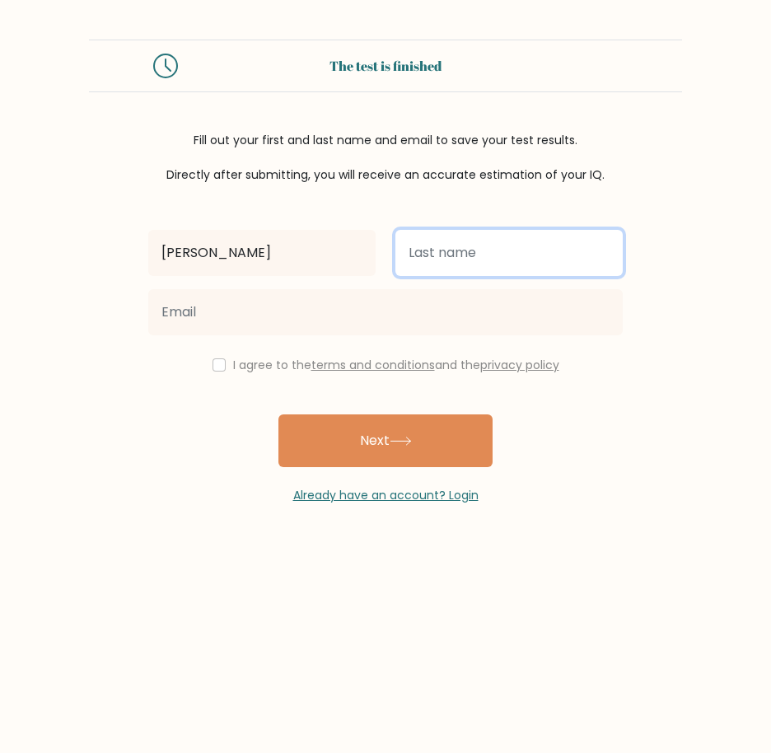
click at [542, 246] on input "text" at bounding box center [509, 253] width 227 height 46
type input "Apalacio"
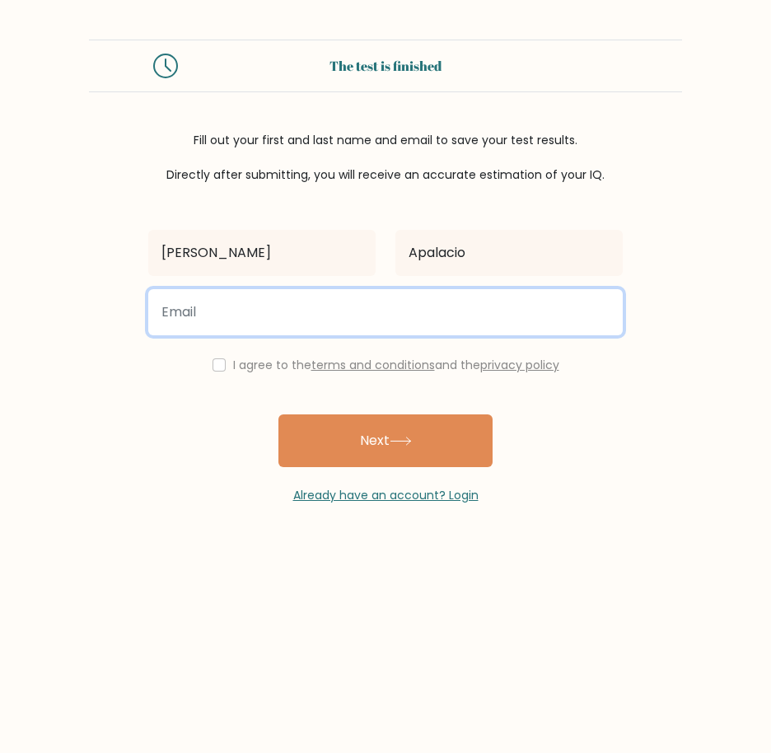
click at [261, 323] on input "email" at bounding box center [385, 312] width 475 height 46
type input "Superxiela15@gmail.com"
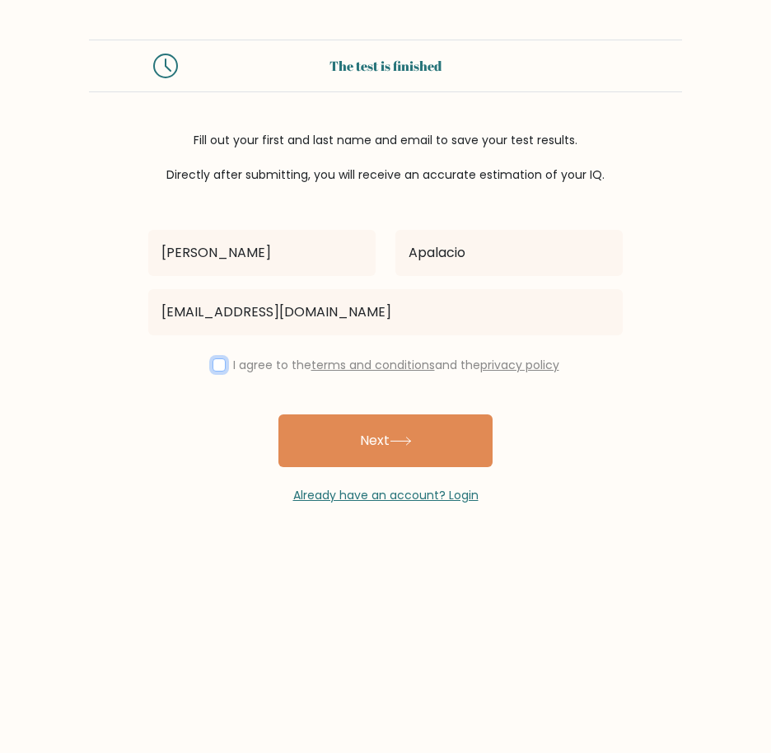
click at [213, 368] on input "checkbox" at bounding box center [219, 364] width 13 height 13
checkbox input "true"
click at [298, 461] on button "Next" at bounding box center [386, 441] width 214 height 53
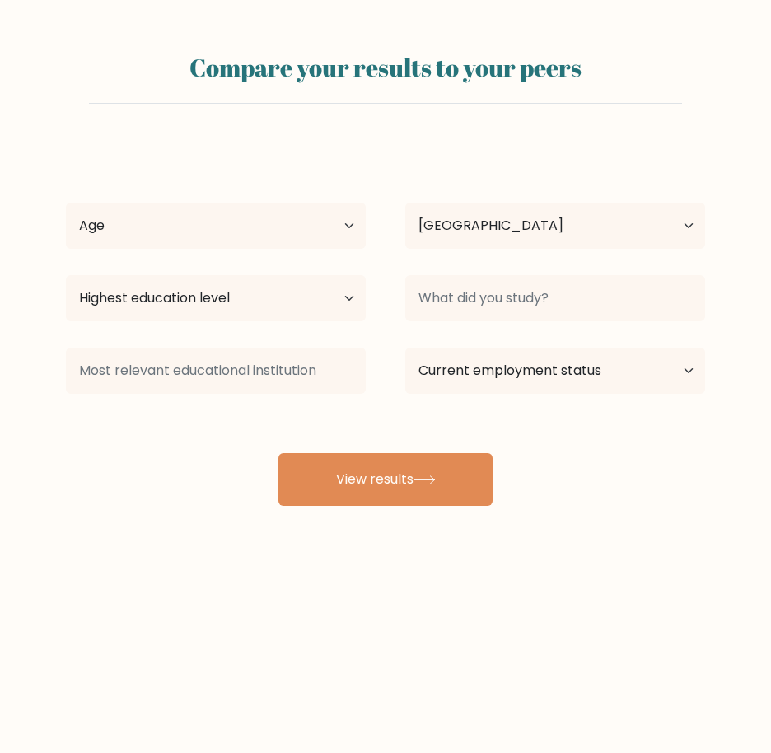
select select "PH"
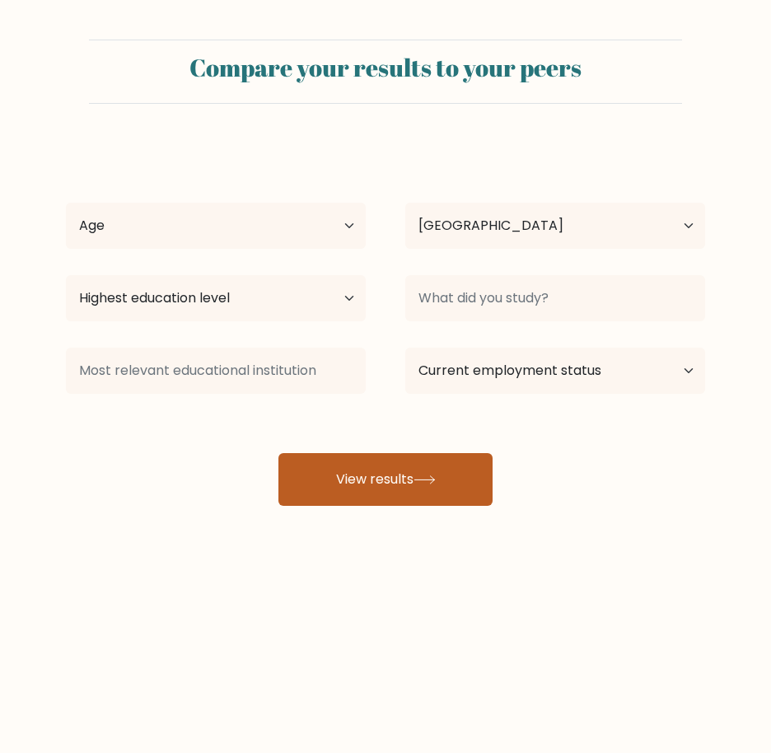
click at [342, 490] on button "View results" at bounding box center [386, 479] width 214 height 53
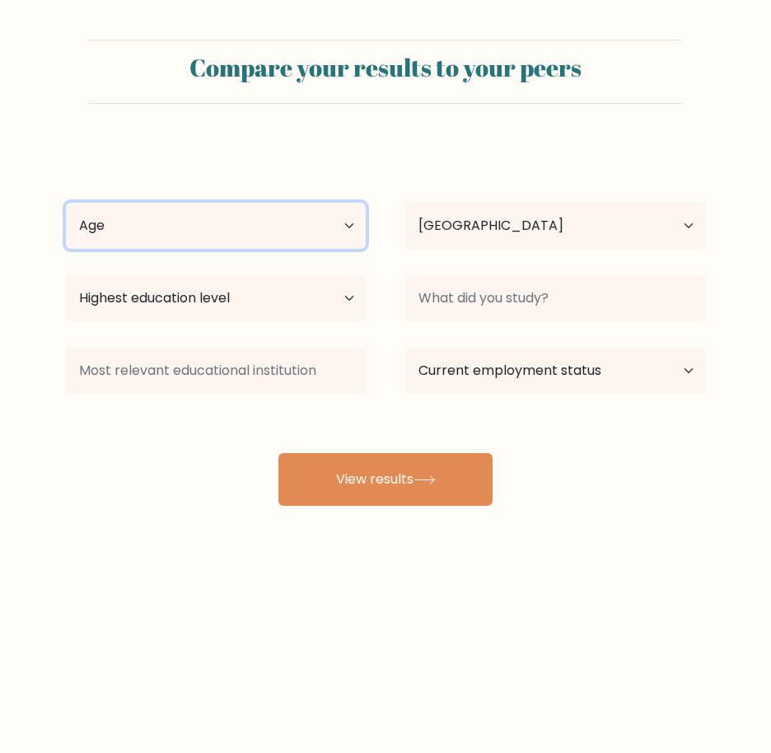
click at [348, 226] on select "Age Under 18 years old 18-24 years old 25-34 years old 35-44 years old 45-54 ye…" at bounding box center [216, 226] width 300 height 46
click at [66, 203] on select "Age Under 18 years old 18-24 years old 25-34 years old 35-44 years old 45-54 ye…" at bounding box center [216, 226] width 300 height 46
click at [349, 230] on select "Age Under 18 years old 18-24 years old 25-34 years old 35-44 years old 45-54 ye…" at bounding box center [216, 226] width 300 height 46
select select "35_44"
click at [66, 203] on select "Age Under 18 years old 18-24 years old 25-34 years old 35-44 years old 45-54 ye…" at bounding box center [216, 226] width 300 height 46
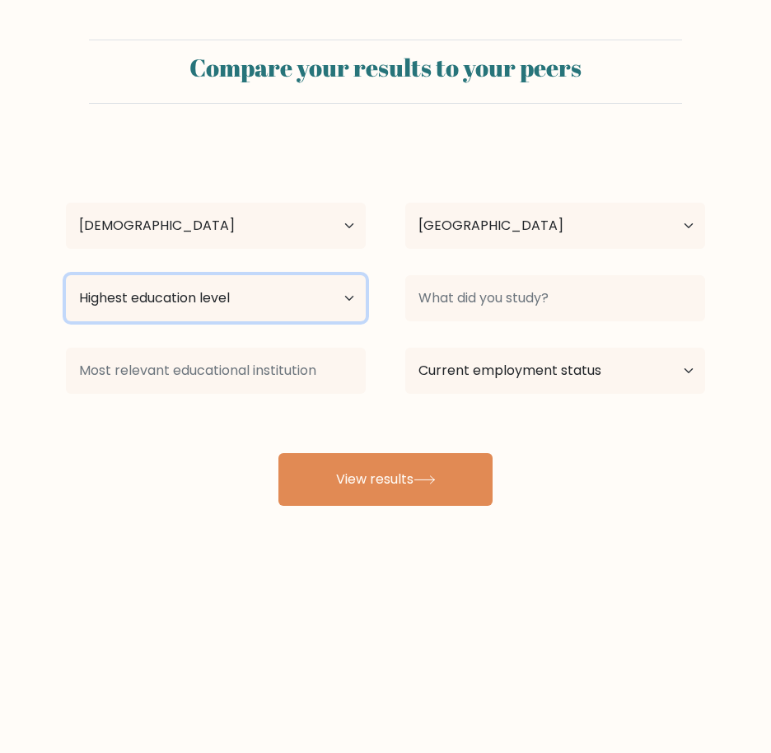
click at [338, 301] on select "Highest education level No schooling Primary Lower Secondary Upper Secondary Oc…" at bounding box center [216, 298] width 300 height 46
select select "bachelors_degree"
click at [66, 275] on select "Highest education level No schooling Primary Lower Secondary Upper Secondary Oc…" at bounding box center [216, 298] width 300 height 46
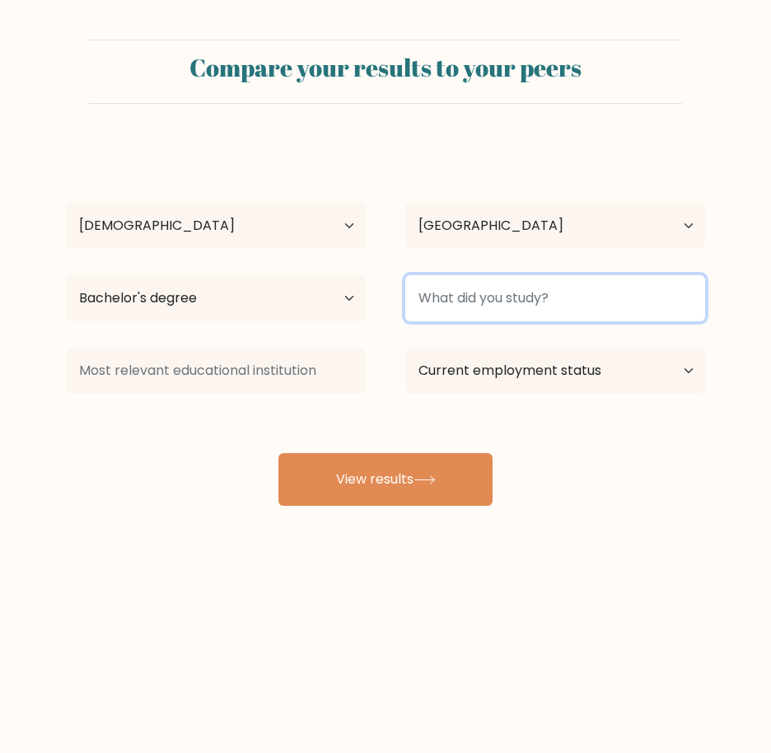
click at [564, 303] on input at bounding box center [555, 298] width 300 height 46
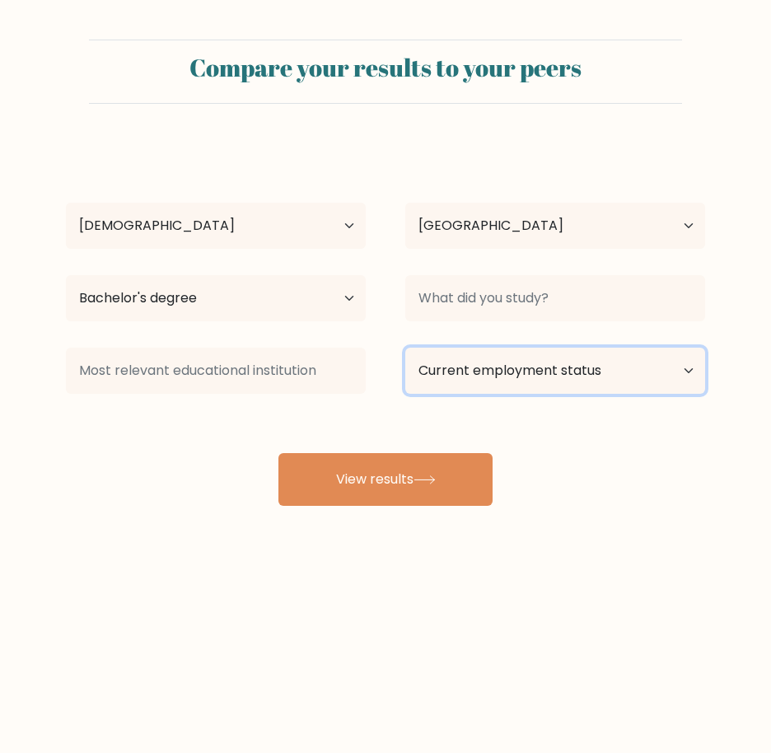
click at [584, 370] on select "Current employment status Employed Student Retired Other / prefer not to answer" at bounding box center [555, 371] width 300 height 46
click at [148, 471] on div "Sheila Apalacio Age Under 18 years old 18-24 years old 25-34 years old 35-44 ye…" at bounding box center [385, 324] width 659 height 363
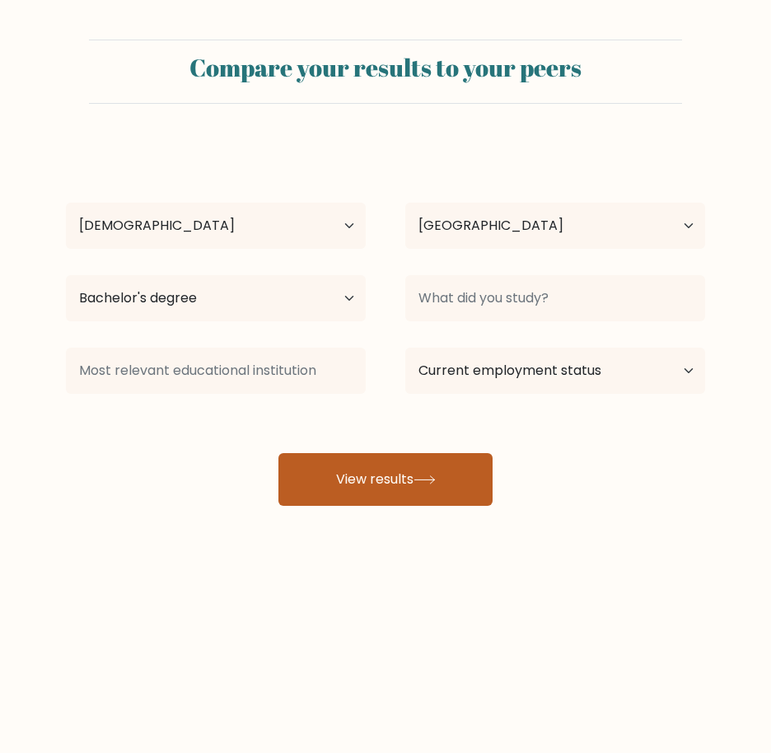
click at [371, 477] on button "View results" at bounding box center [386, 479] width 214 height 53
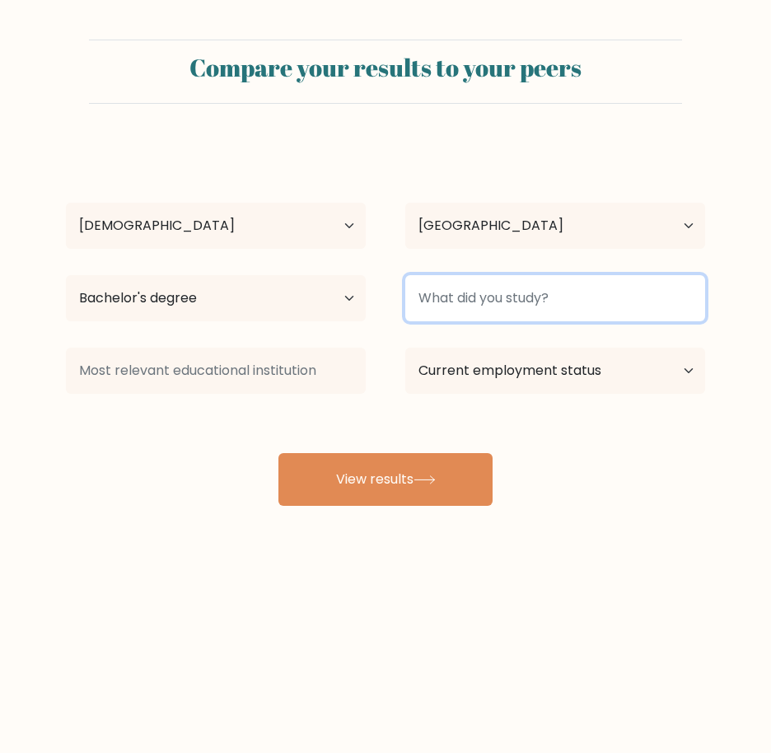
click at [570, 296] on input at bounding box center [555, 298] width 300 height 46
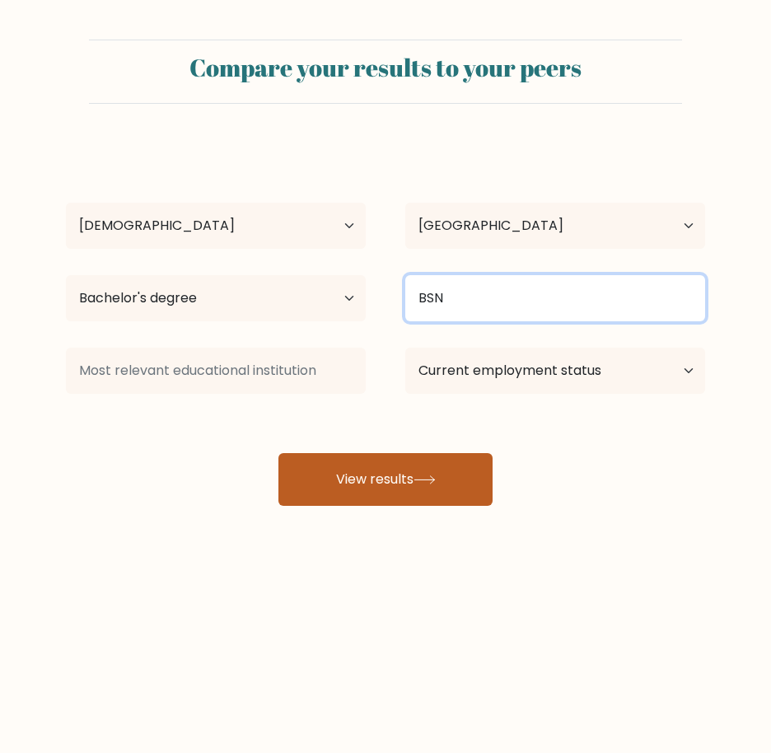
type input "BSN"
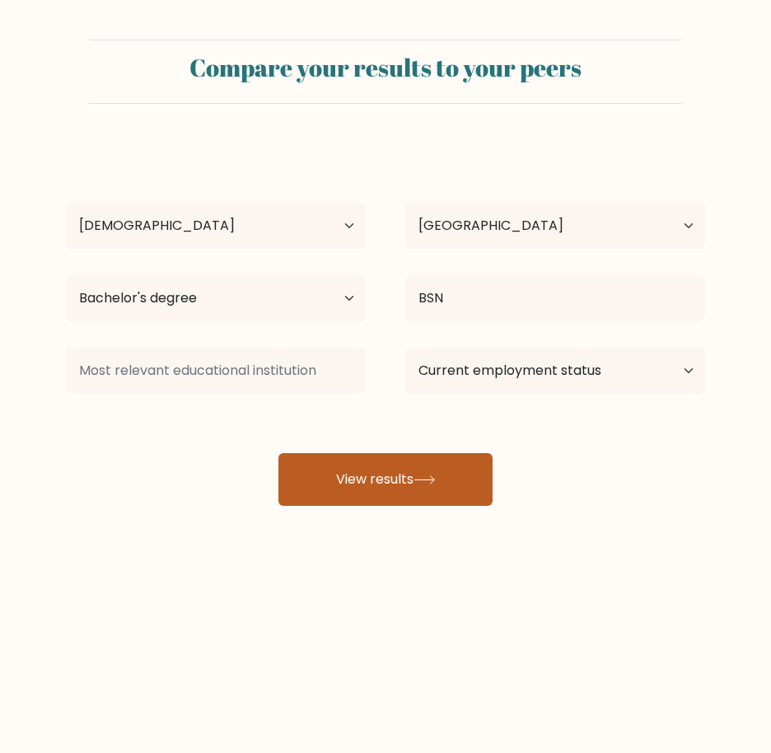
click at [423, 477] on icon at bounding box center [425, 479] width 22 height 9
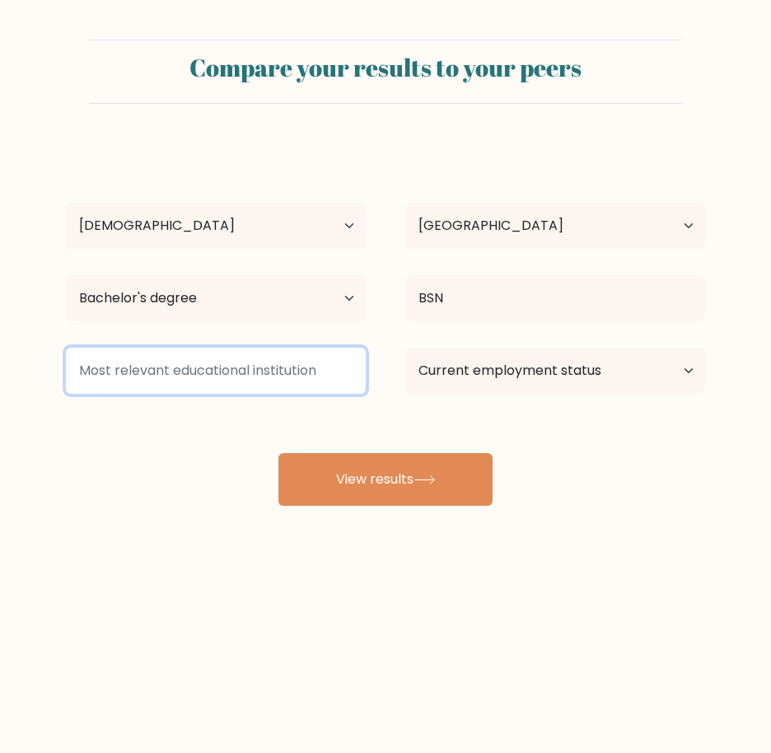
click at [246, 377] on input at bounding box center [216, 371] width 300 height 46
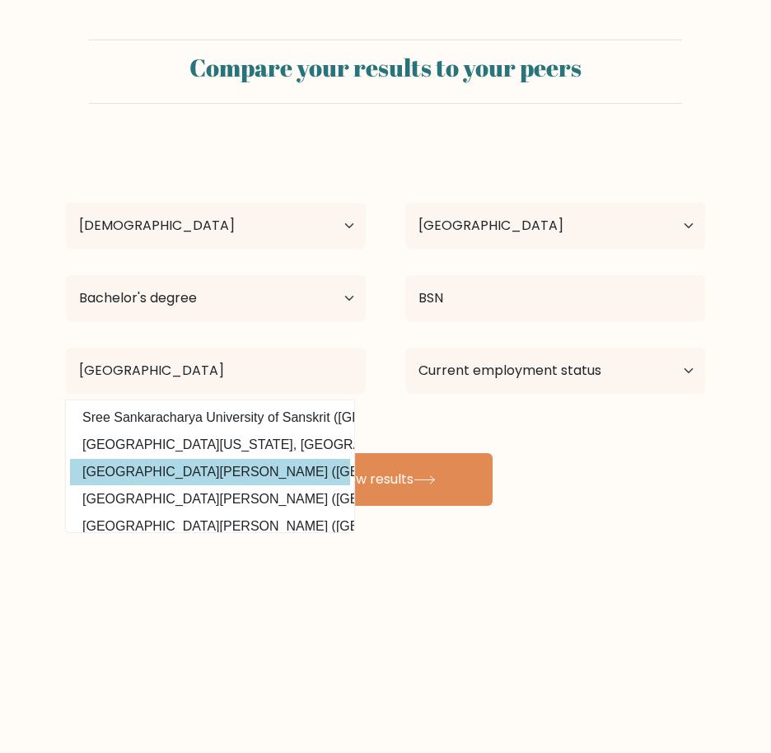
click at [249, 475] on div "Sheila Apalacio Age Under 18 years old 18-24 years old 25-34 years old 35-44 ye…" at bounding box center [385, 324] width 659 height 363
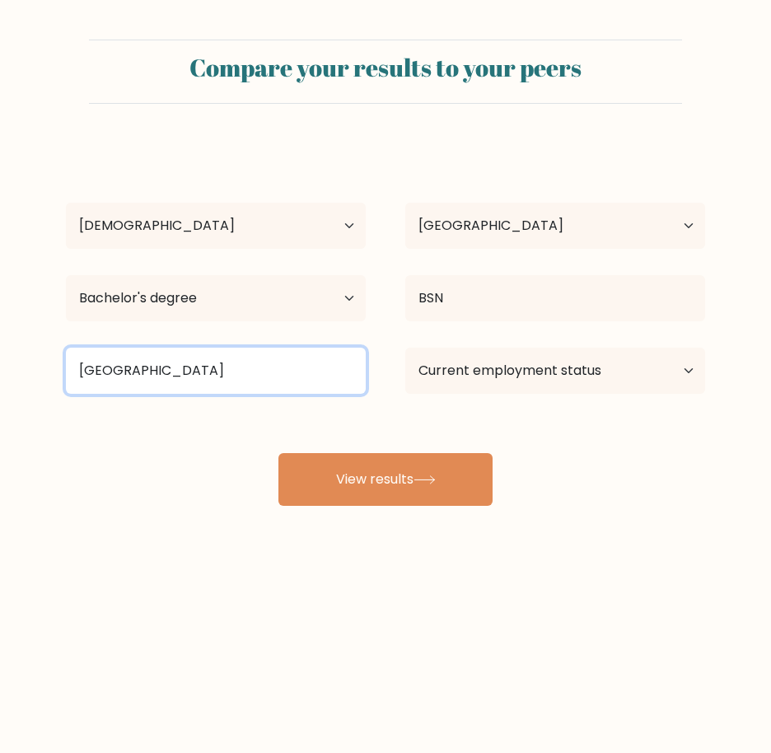
click at [255, 365] on input "University of San A" at bounding box center [216, 371] width 300 height 46
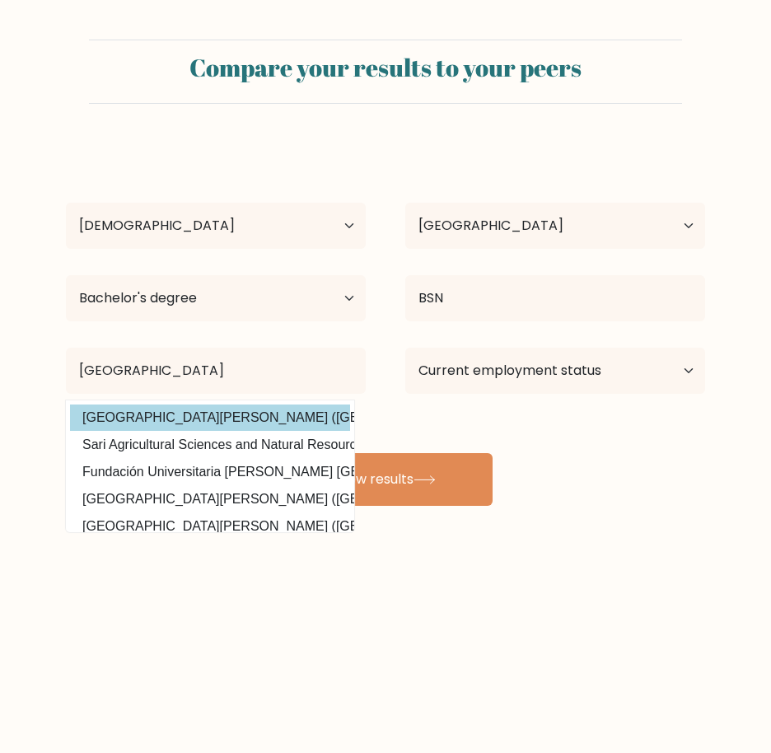
click at [184, 416] on option "University of San Agustin (Philippines)" at bounding box center [210, 418] width 280 height 26
type input "[GEOGRAPHIC_DATA][PERSON_NAME]"
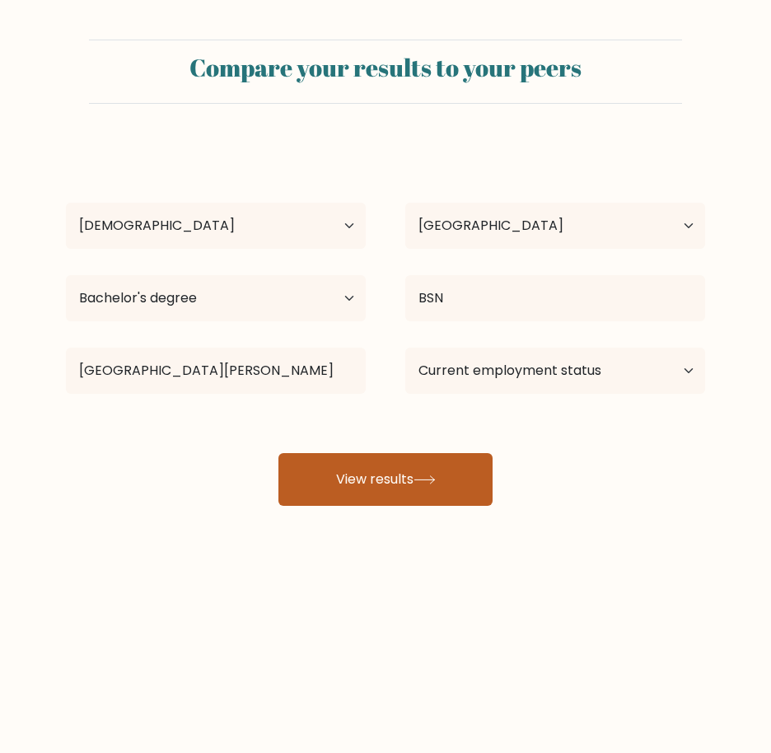
click at [434, 480] on icon at bounding box center [425, 479] width 20 height 7
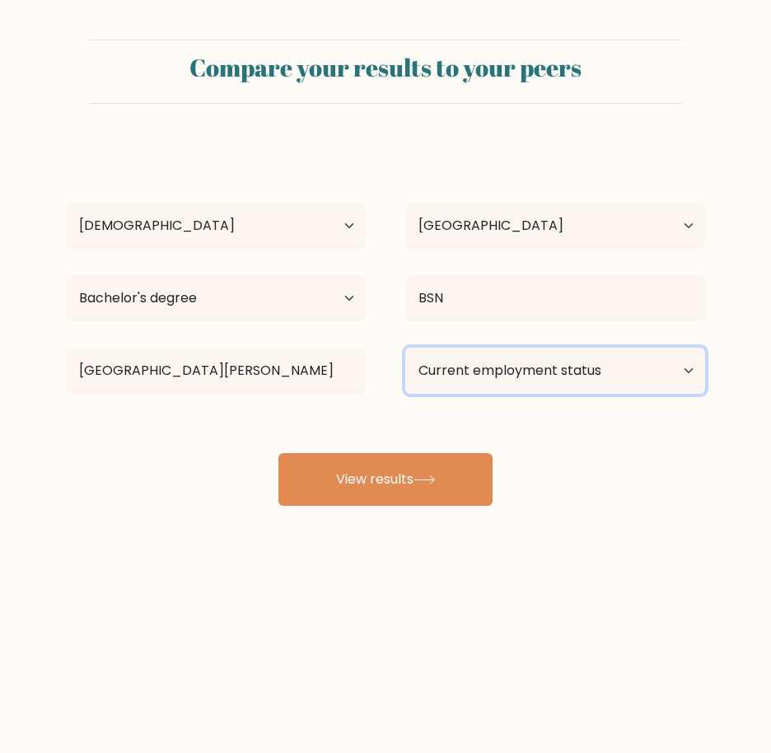
click at [687, 369] on select "Current employment status Employed Student Retired Other / prefer not to answer" at bounding box center [555, 371] width 300 height 46
select select "other"
click at [405, 348] on select "Current employment status Employed Student Retired Other / prefer not to answer" at bounding box center [555, 371] width 300 height 46
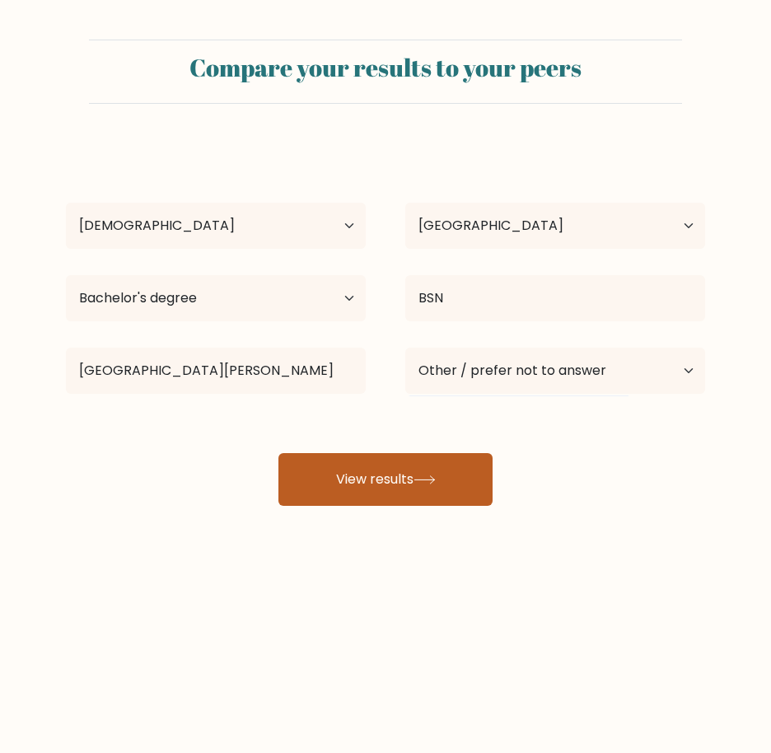
click at [447, 487] on button "View results" at bounding box center [386, 479] width 214 height 53
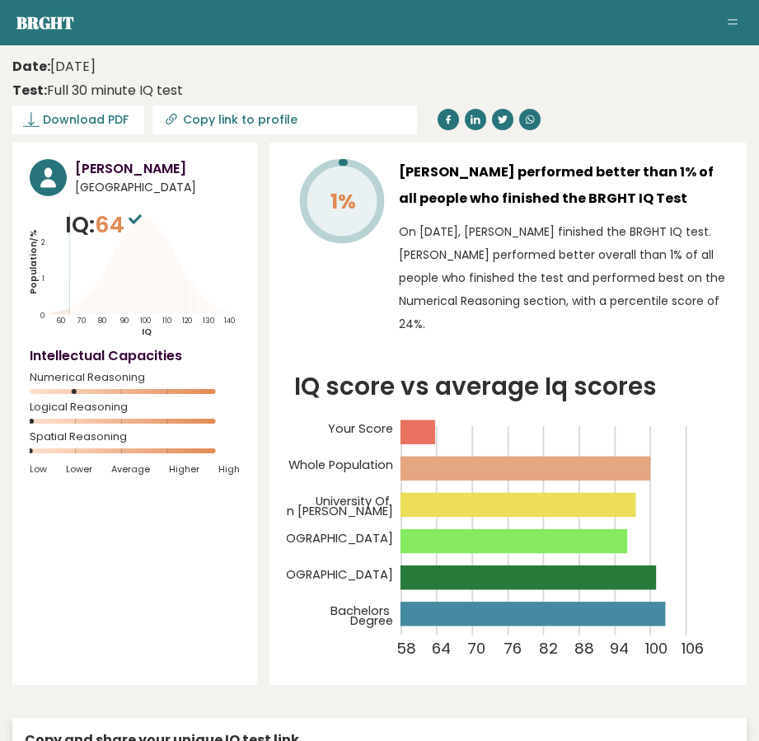
click at [468, 54] on header "Date: [DATE] Test: Full 30 minute IQ test Download PDF Downloading... Downloadi…" at bounding box center [379, 94] width 734 height 82
click at [72, 123] on span "Download PDF" at bounding box center [86, 119] width 86 height 17
